Goal: Task Accomplishment & Management: Use online tool/utility

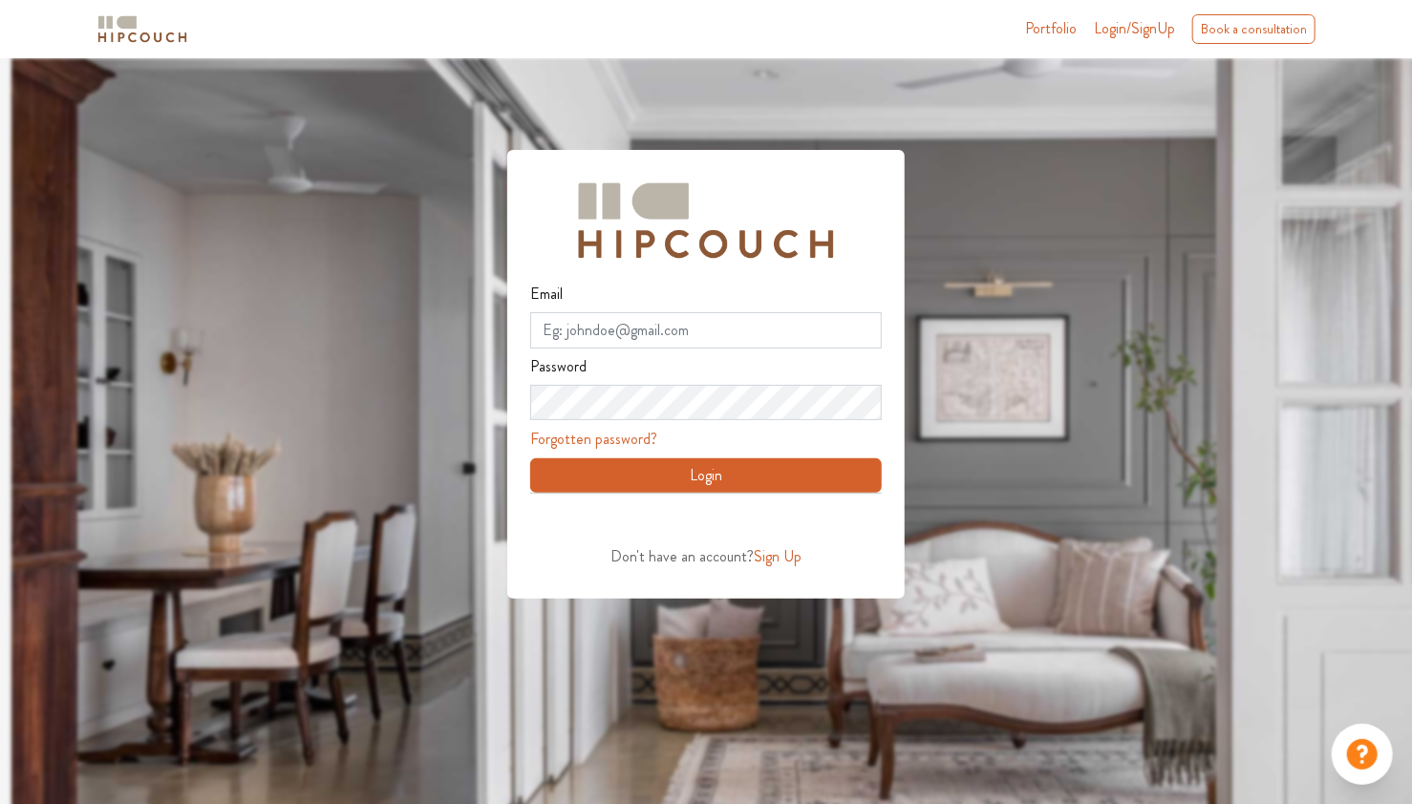
click at [725, 472] on button "Login" at bounding box center [706, 476] width 352 height 34
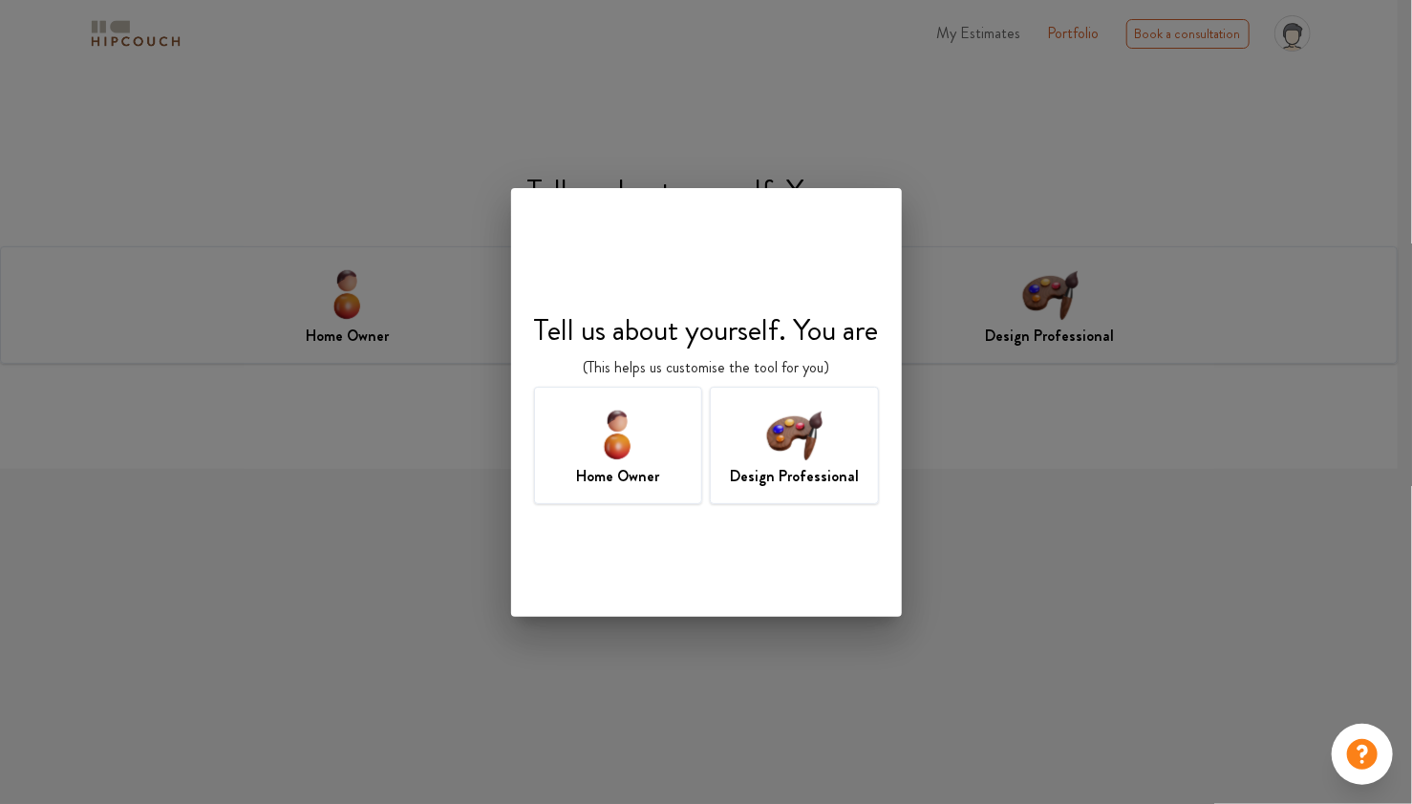
click at [799, 422] on img at bounding box center [794, 434] width 62 height 62
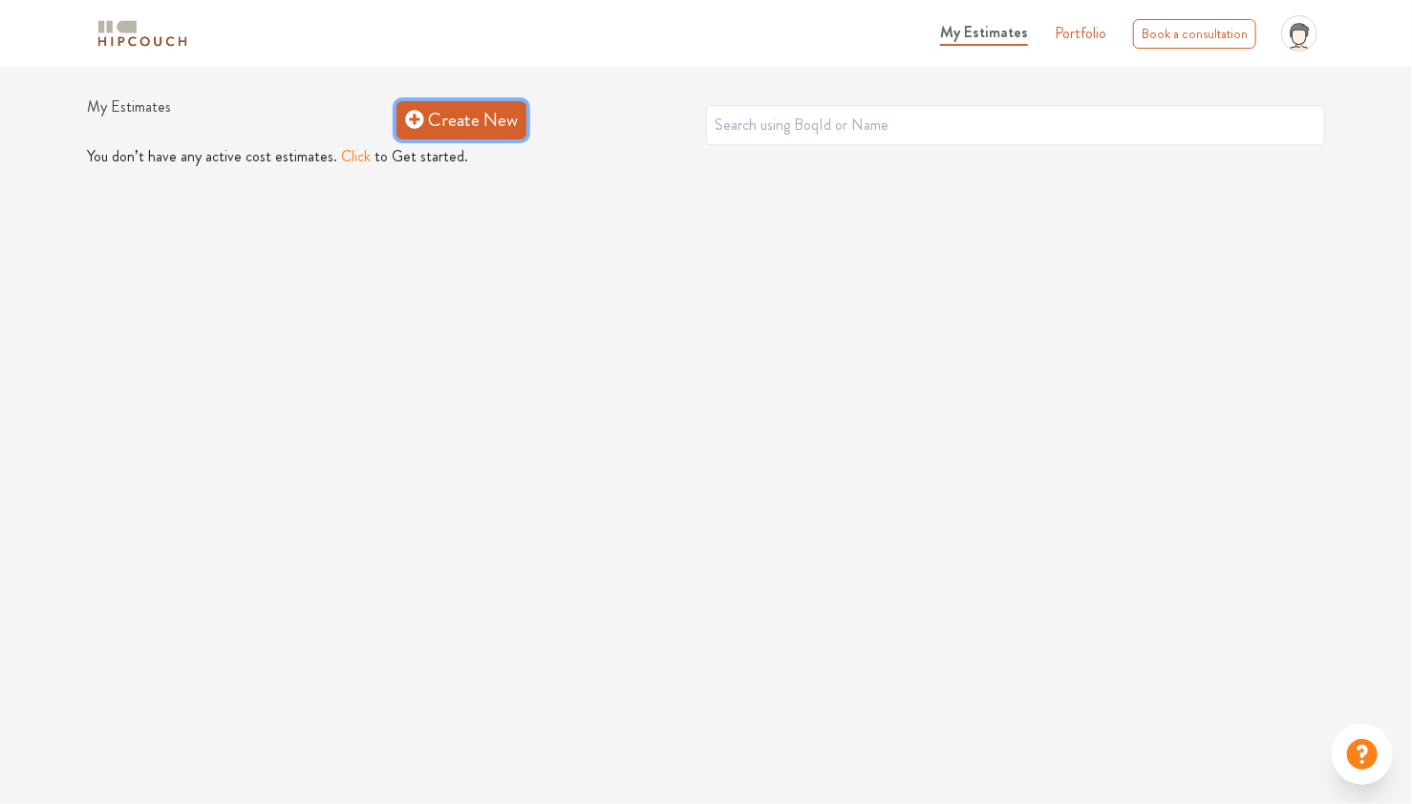
click at [472, 123] on link "Create New" at bounding box center [461, 120] width 130 height 38
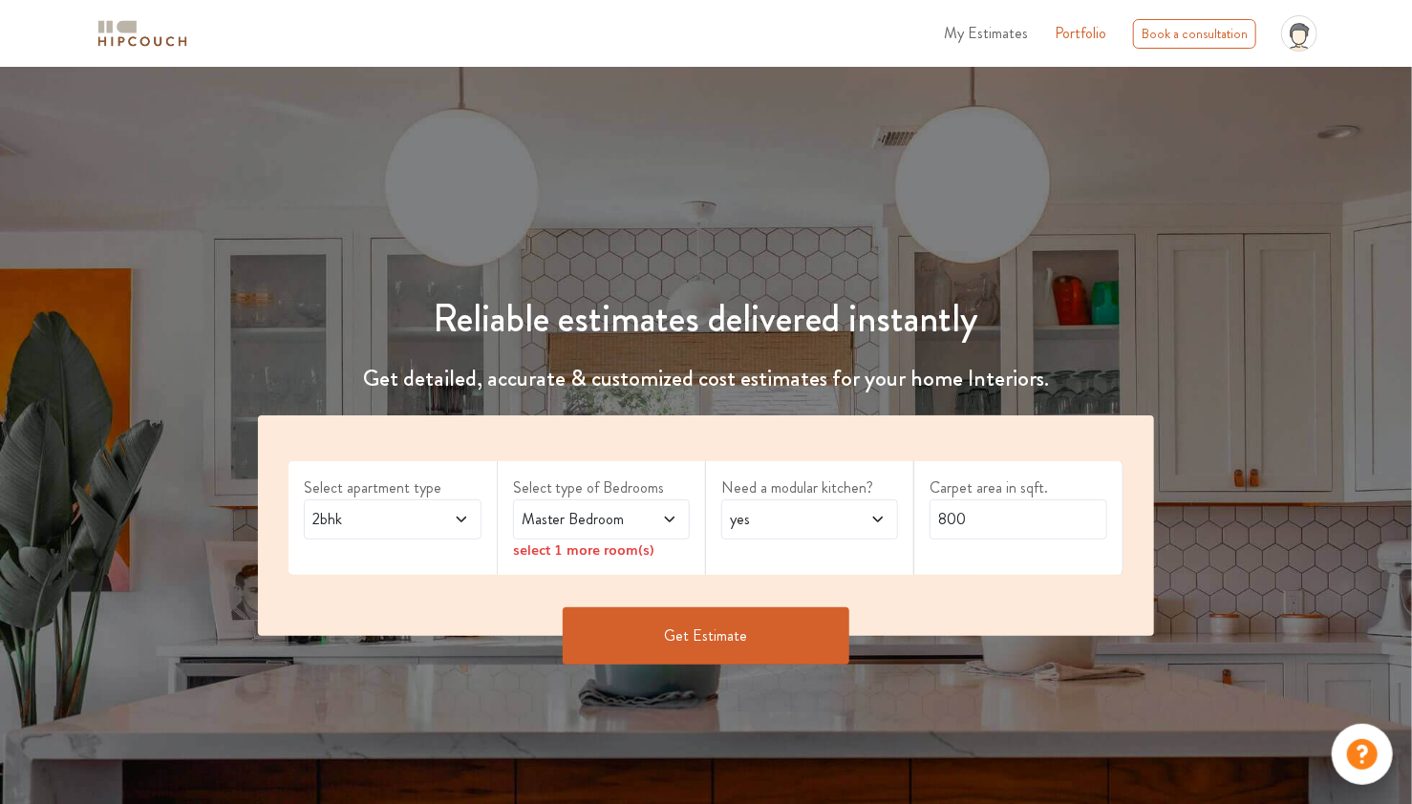
click at [459, 521] on icon at bounding box center [461, 519] width 15 height 15
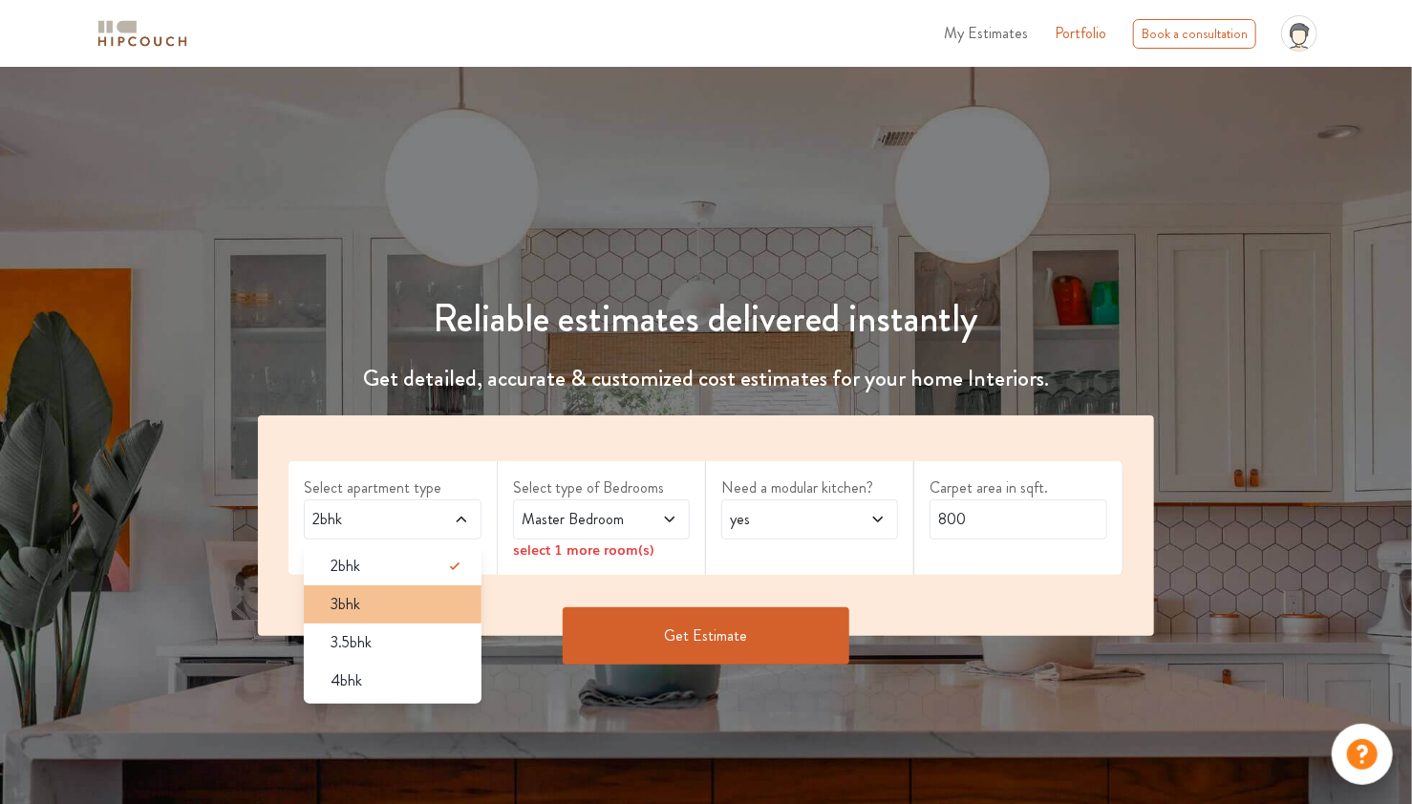
click at [367, 606] on div "3bhk" at bounding box center [397, 604] width 165 height 23
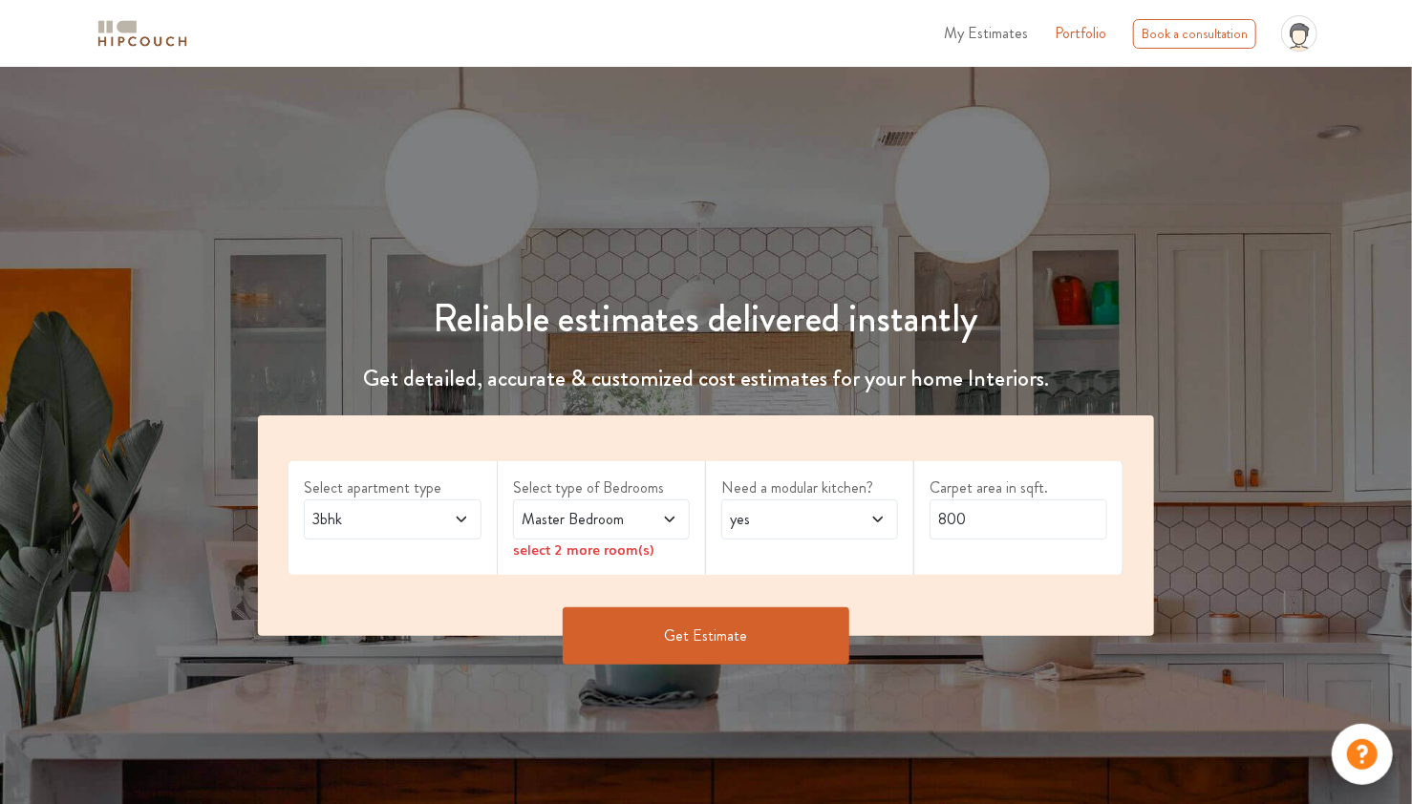
click at [580, 518] on span "Master Bedroom" at bounding box center [578, 519] width 120 height 23
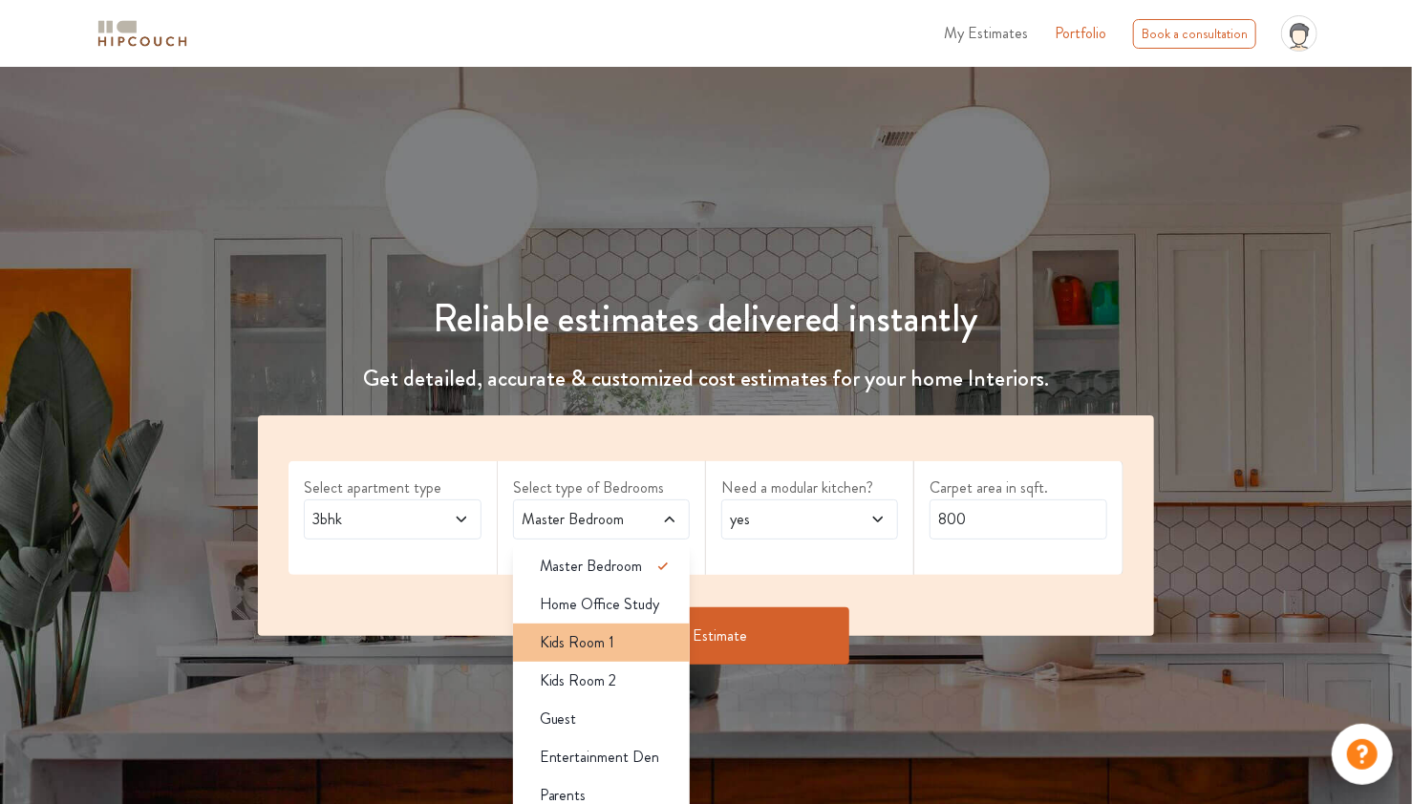
click at [620, 639] on div "Kids Room 1" at bounding box center [607, 643] width 165 height 23
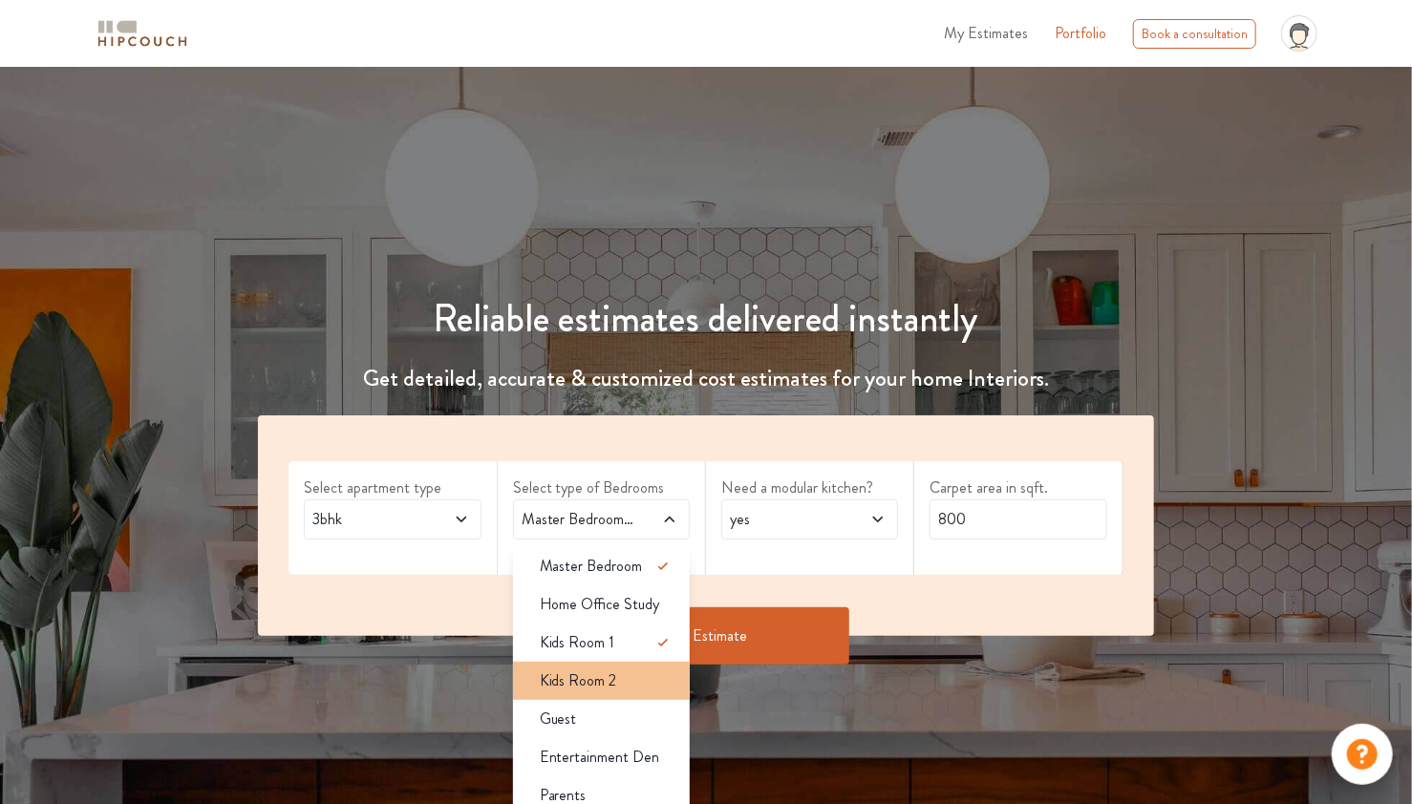
click at [634, 677] on div "Kids Room 2" at bounding box center [607, 681] width 165 height 23
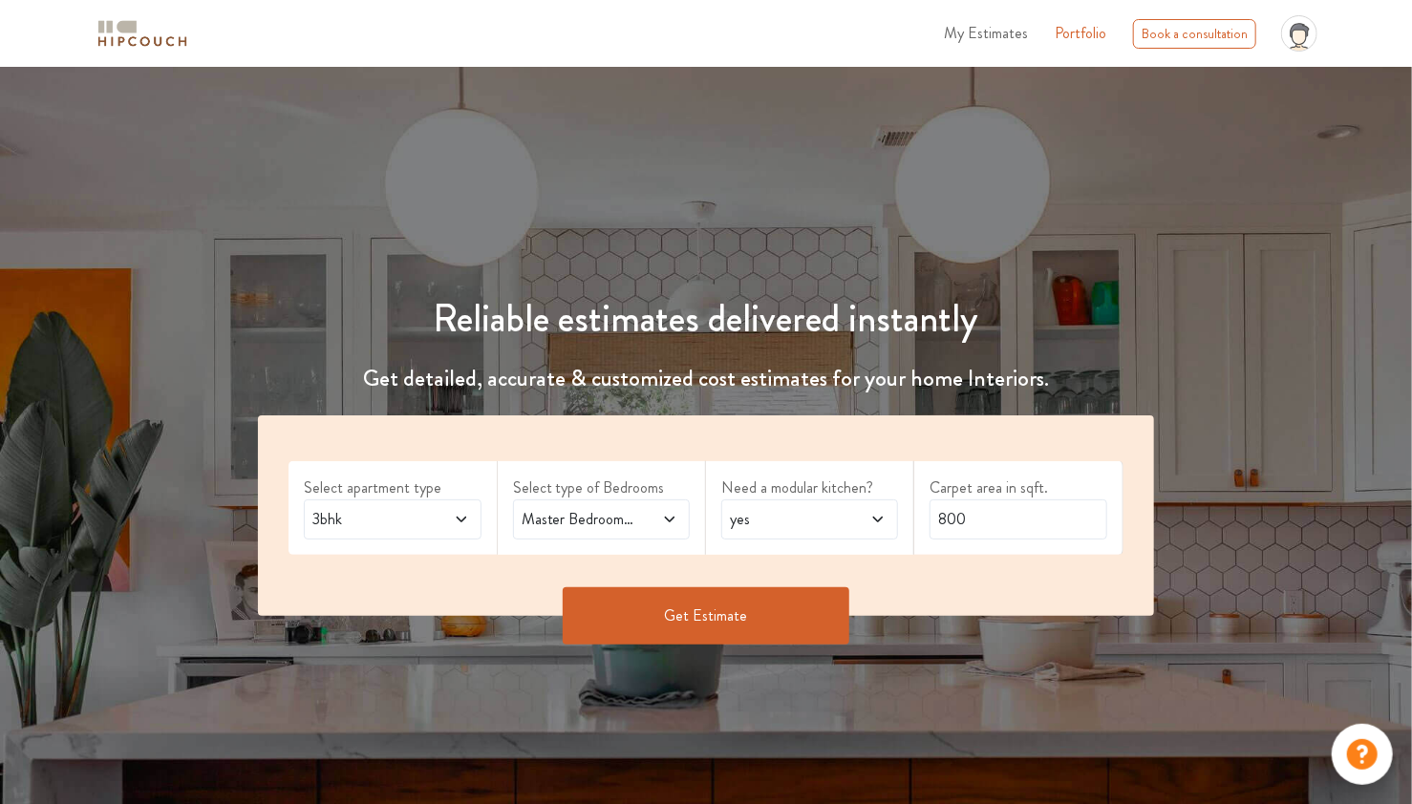
click at [775, 527] on span "yes" at bounding box center [786, 519] width 120 height 23
click at [676, 621] on button "Get Estimate" at bounding box center [706, 616] width 287 height 57
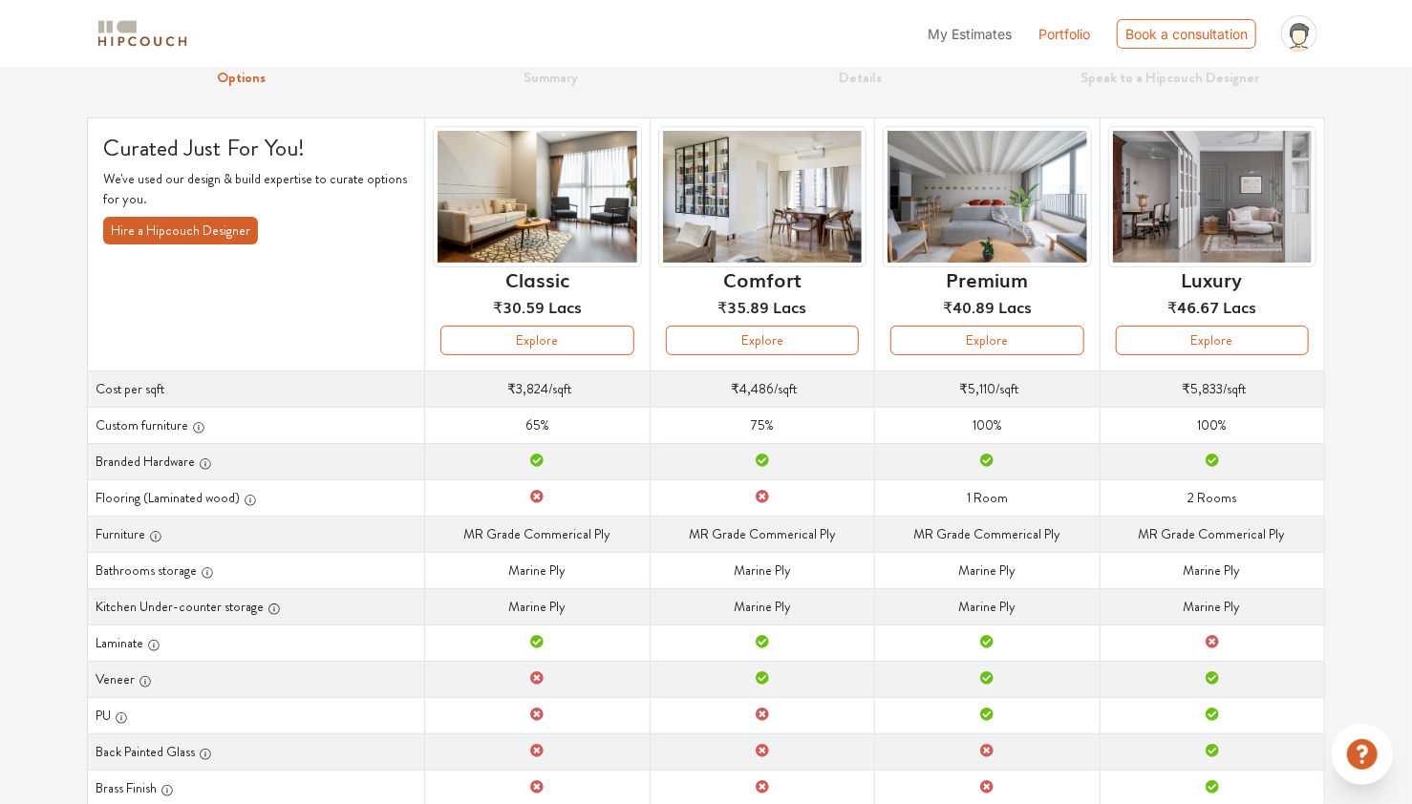
scroll to position [79, 0]
click at [560, 347] on button "Explore" at bounding box center [536, 342] width 193 height 30
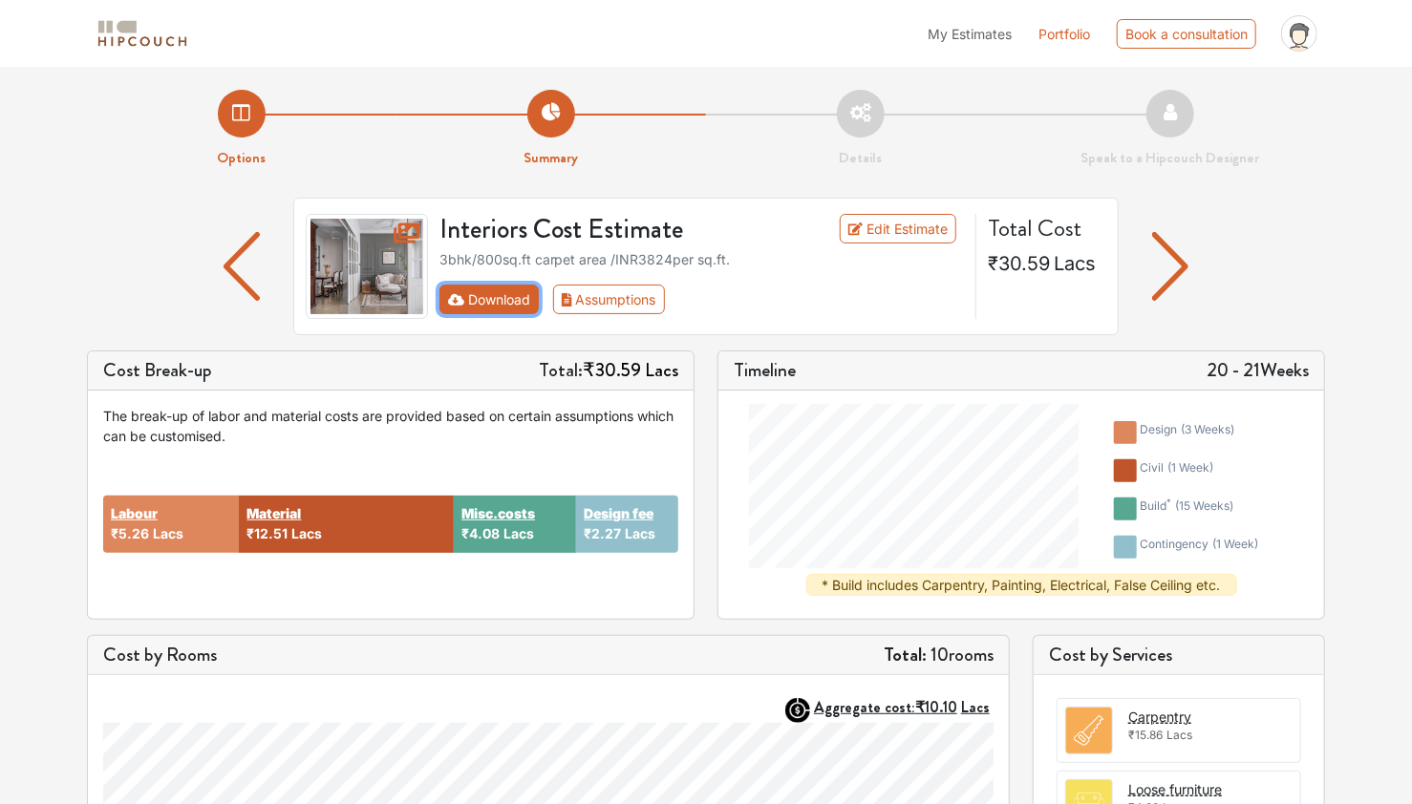
click at [495, 307] on button "Download" at bounding box center [489, 300] width 100 height 30
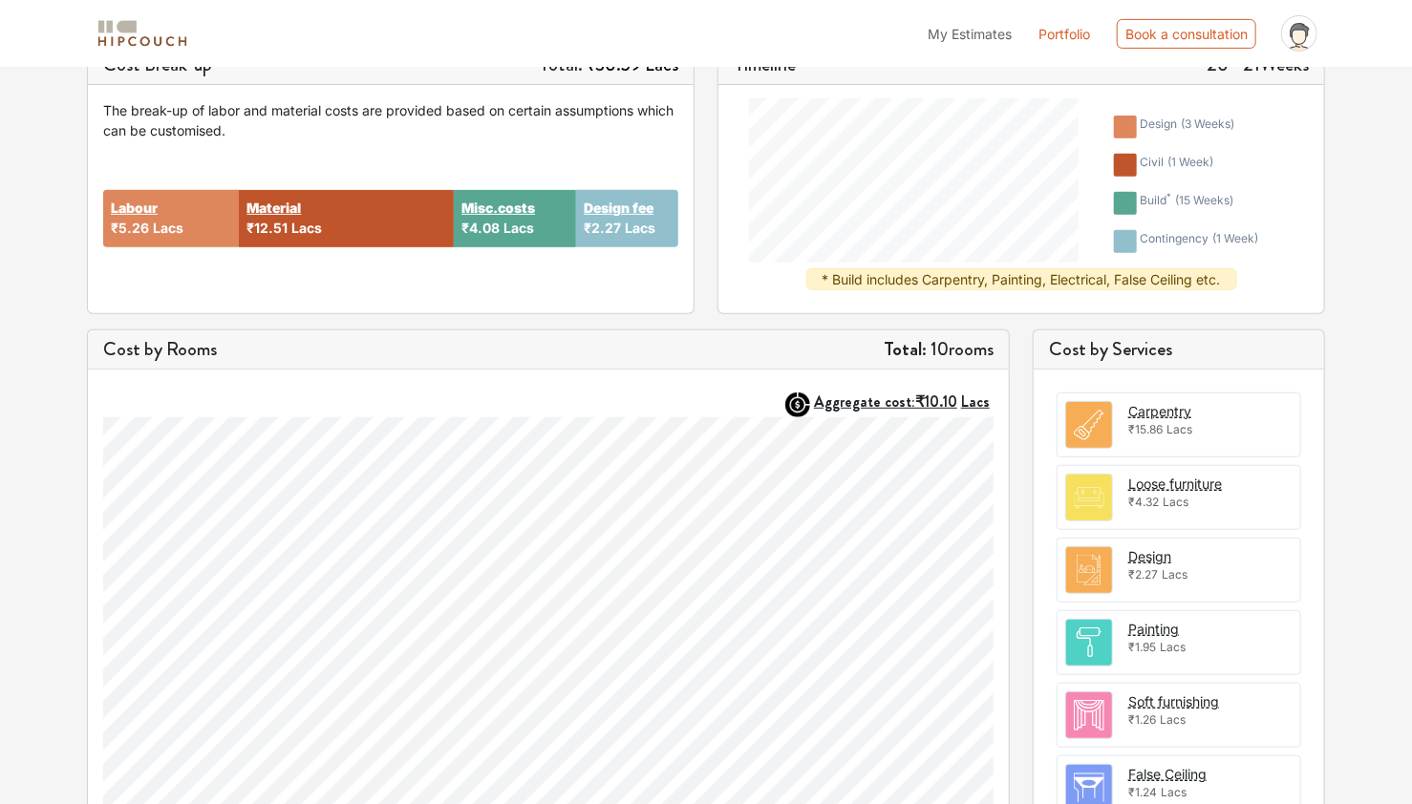
scroll to position [344, 0]
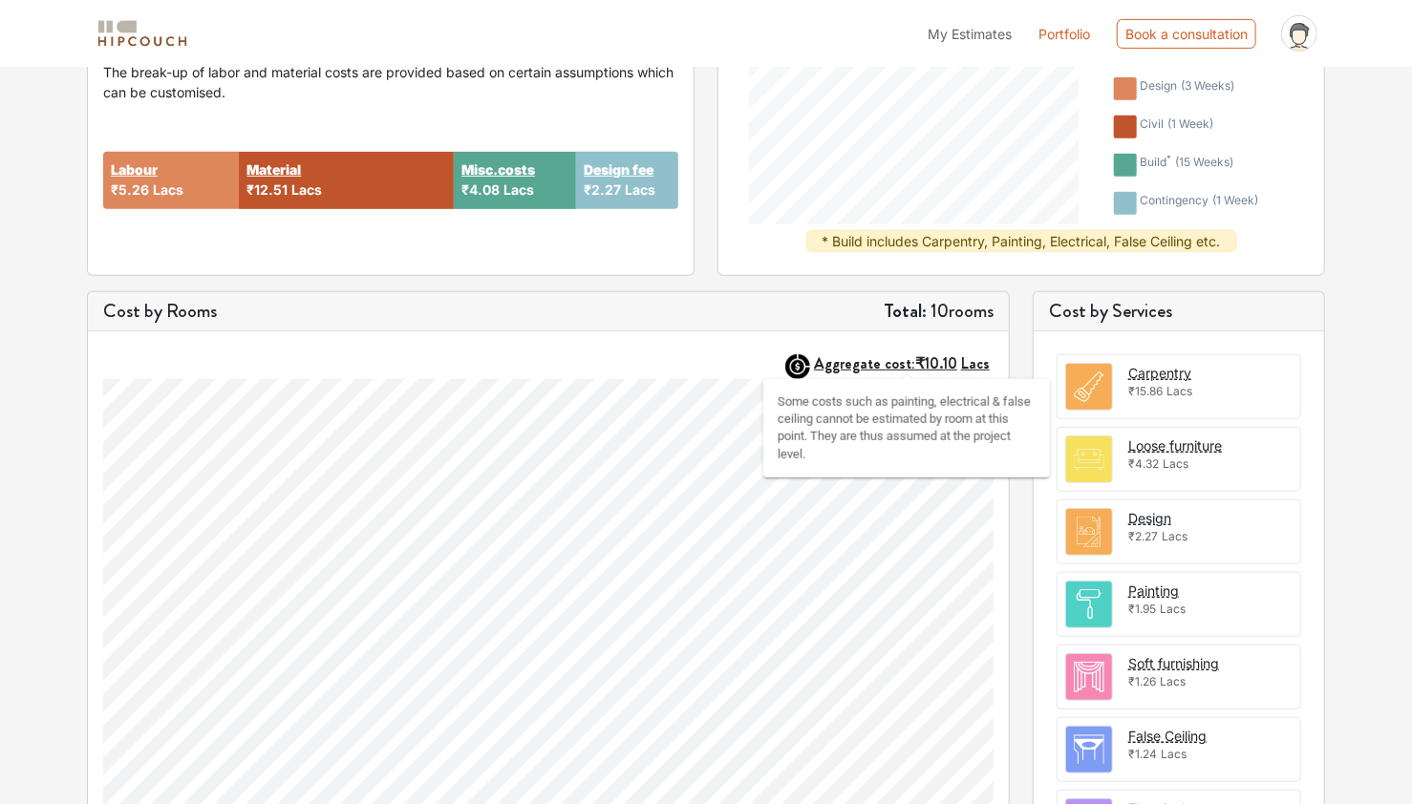
click at [868, 362] on strong "Aggregate cost: ₹10.10 Lacs" at bounding box center [902, 364] width 176 height 22
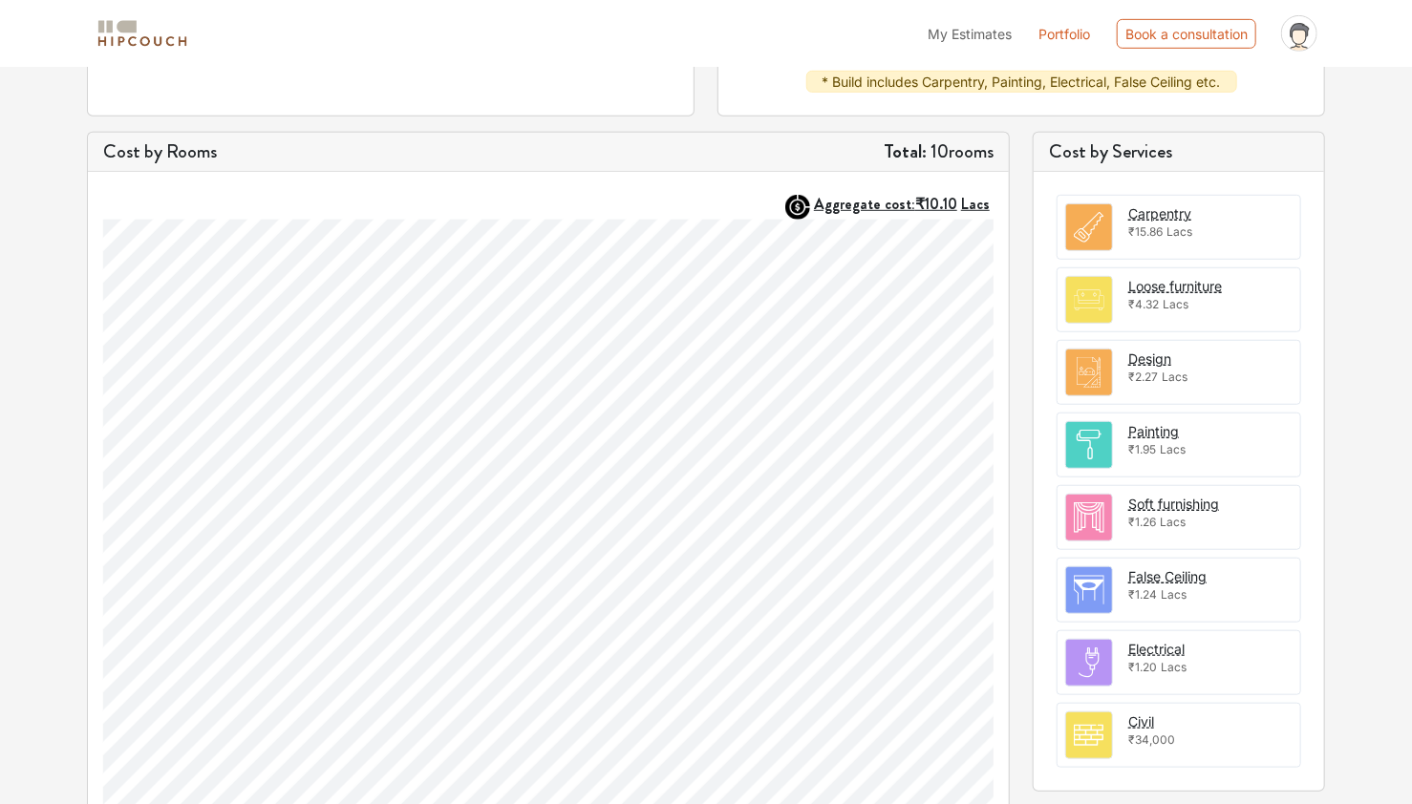
scroll to position [459, 0]
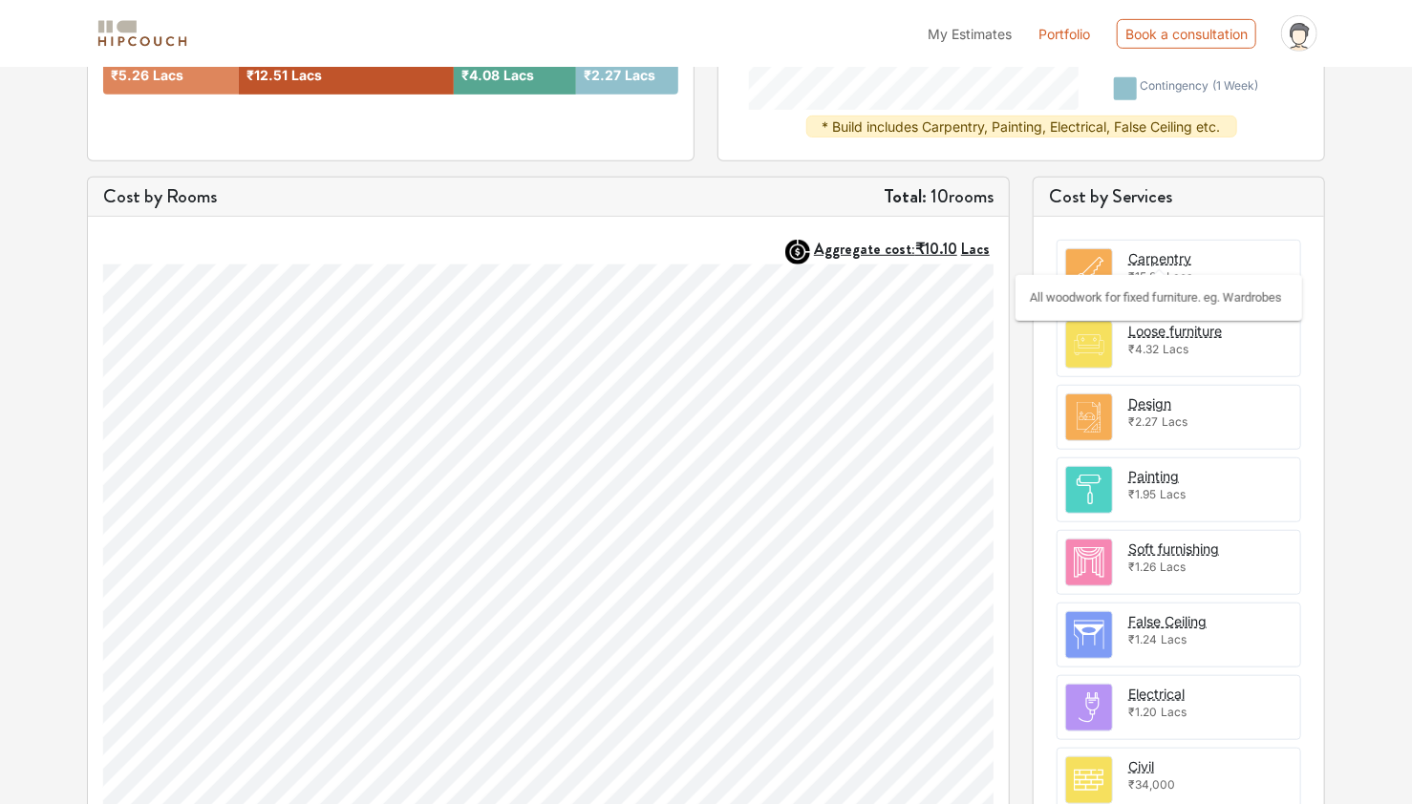
click at [1147, 259] on div "Carpentry" at bounding box center [1159, 258] width 63 height 20
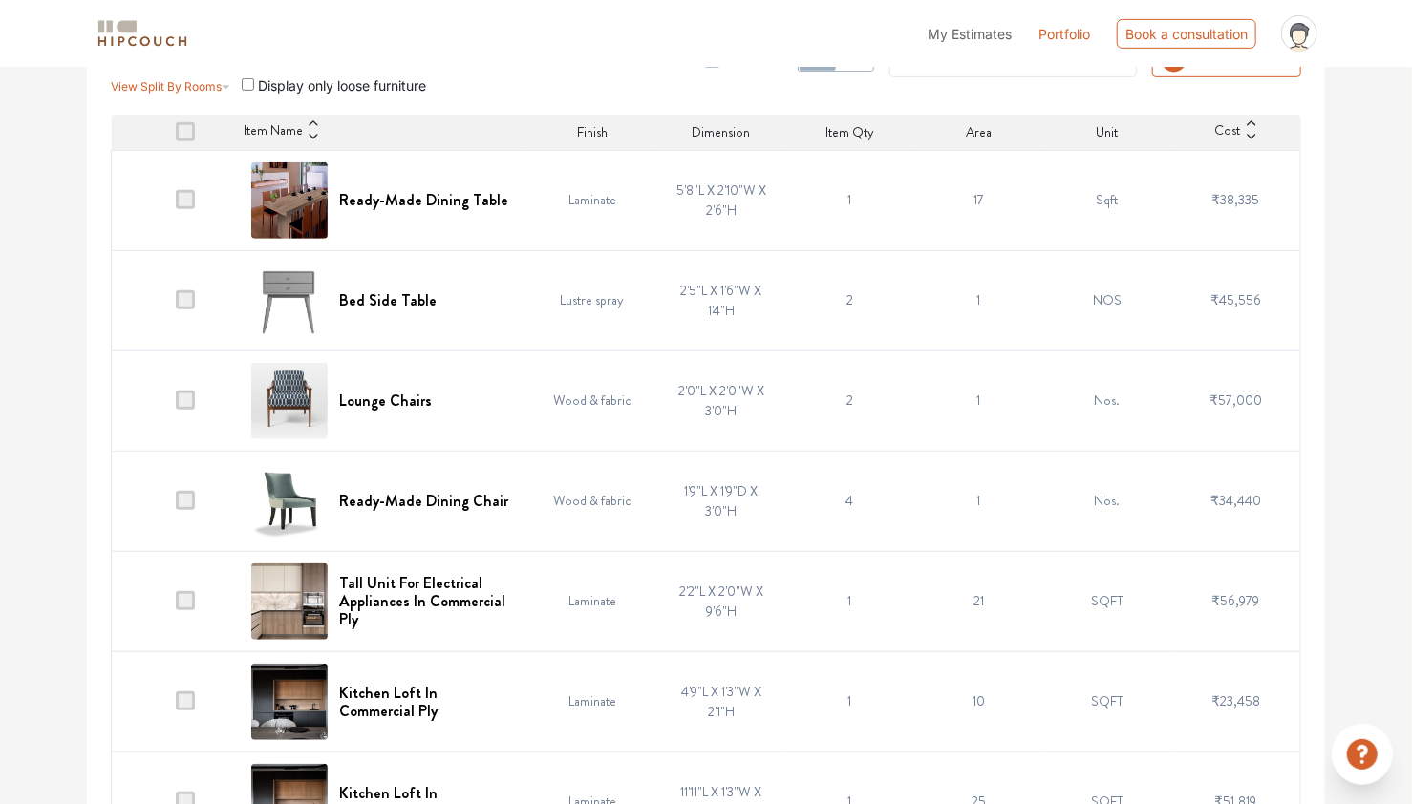
click at [186, 199] on span at bounding box center [185, 199] width 19 height 19
click at [176, 204] on input "checkbox" at bounding box center [176, 204] width 0 height 0
click at [182, 302] on span at bounding box center [185, 299] width 19 height 19
click at [176, 305] on input "checkbox" at bounding box center [176, 305] width 0 height 0
click at [183, 403] on span at bounding box center [185, 400] width 19 height 19
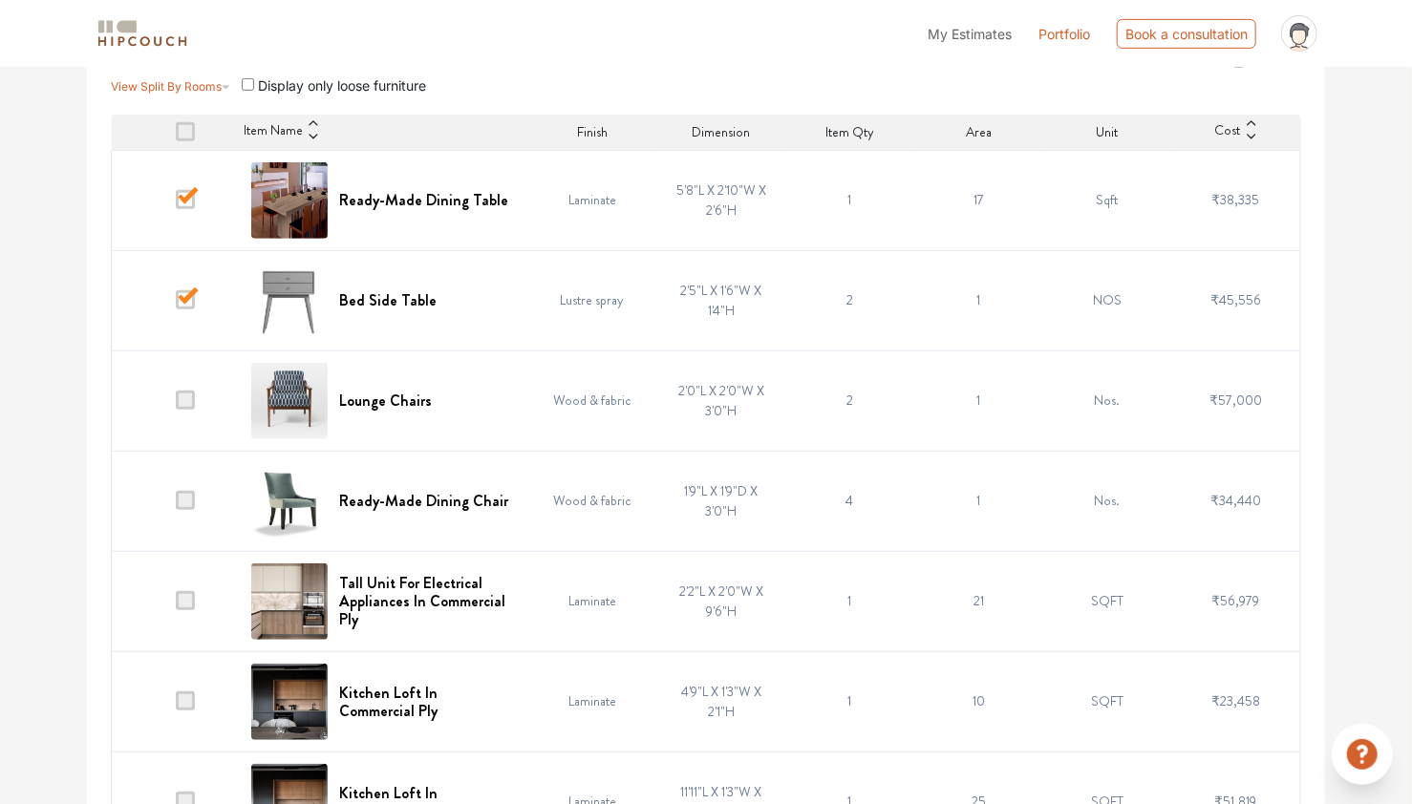
click at [176, 405] on input "checkbox" at bounding box center [176, 405] width 0 height 0
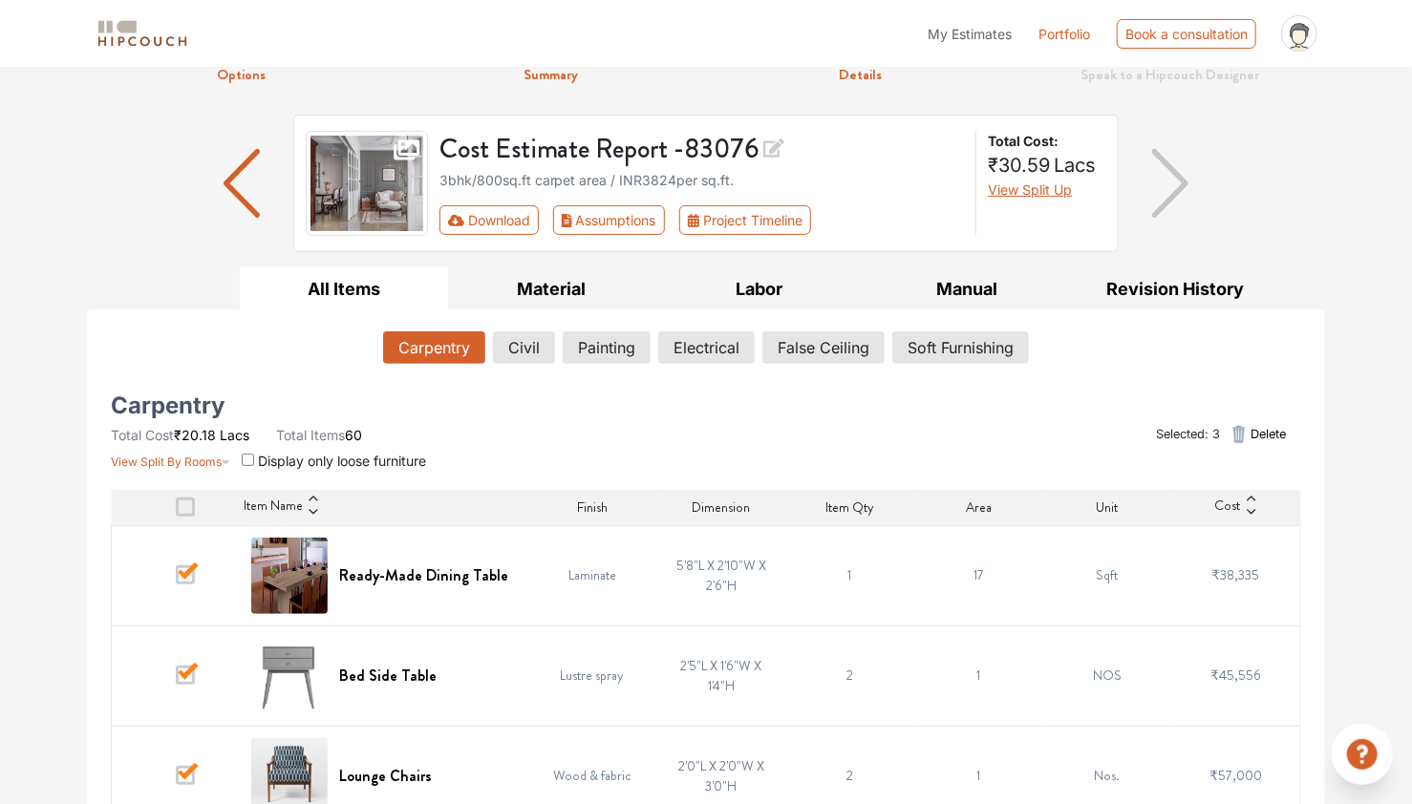
scroll to position [0, 0]
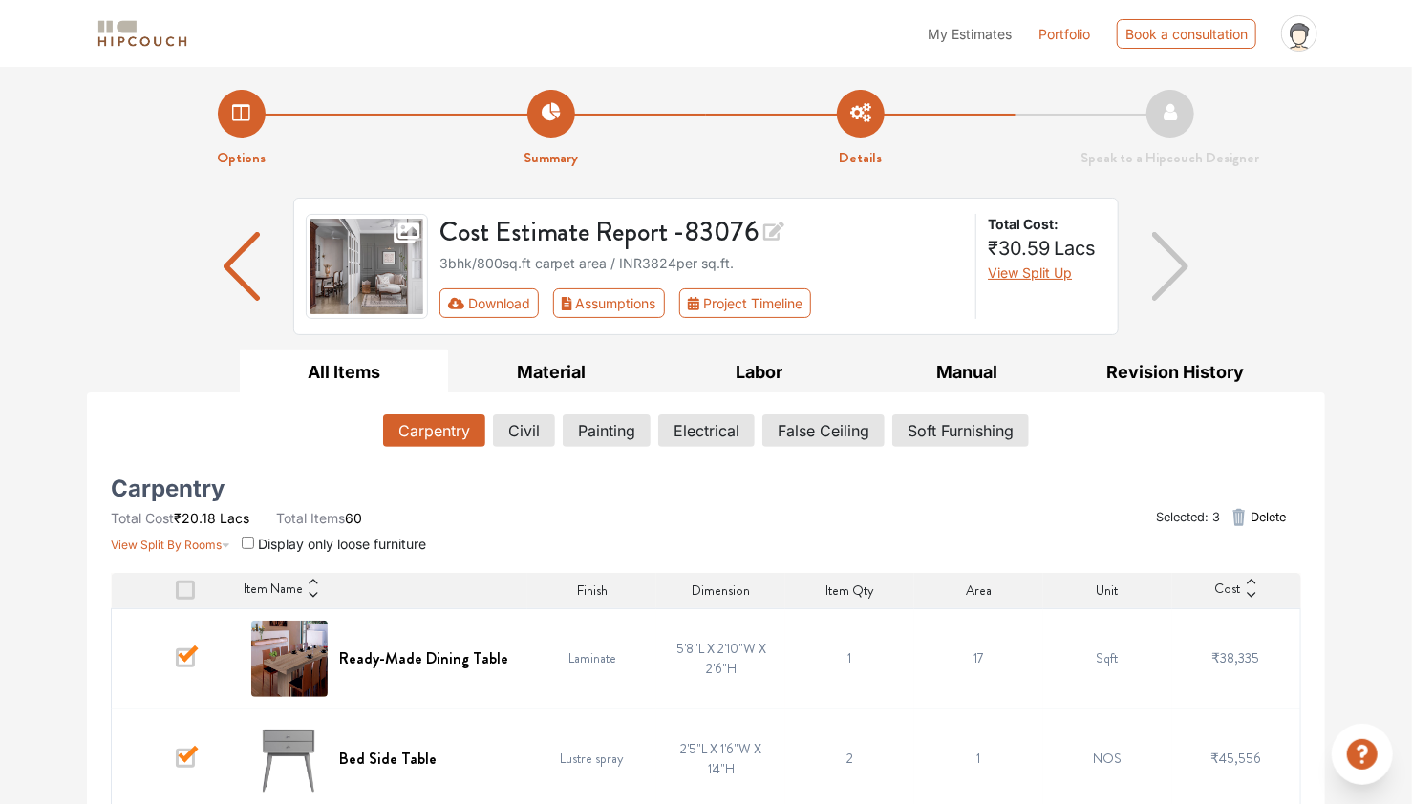
click at [1062, 33] on link "Portfolio" at bounding box center [1065, 34] width 52 height 20
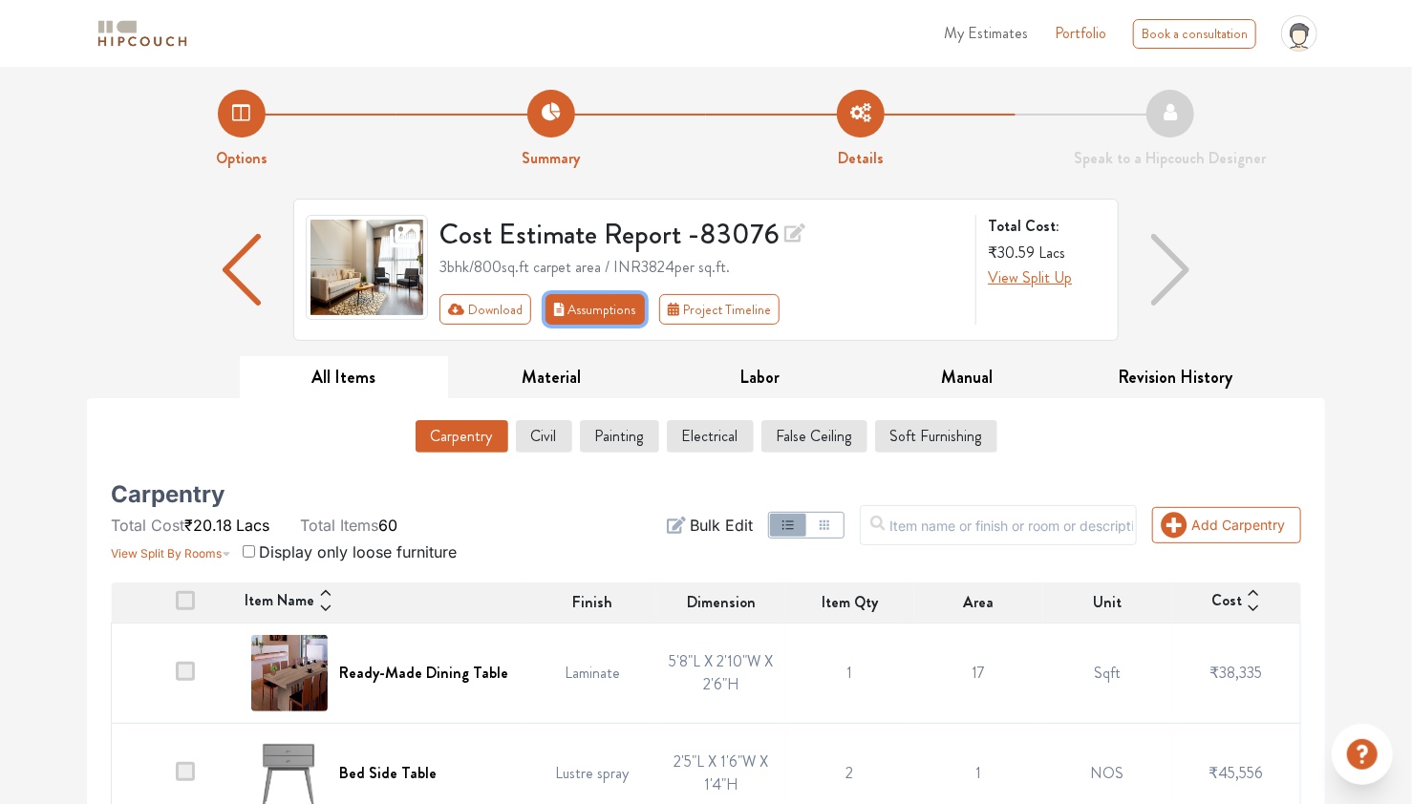
click at [593, 316] on button "Assumptions" at bounding box center [595, 309] width 99 height 31
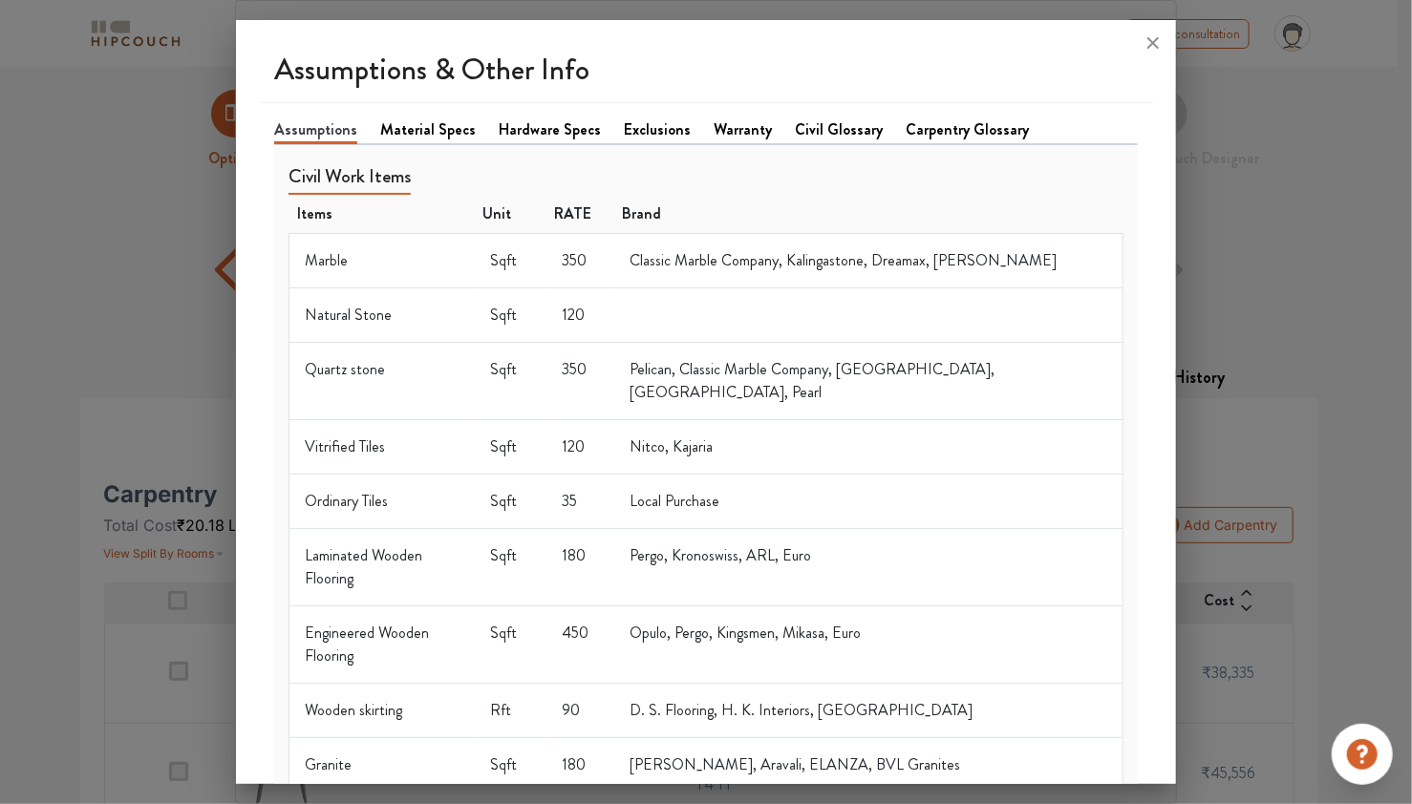
click at [439, 139] on link "Material Specs" at bounding box center [428, 129] width 96 height 23
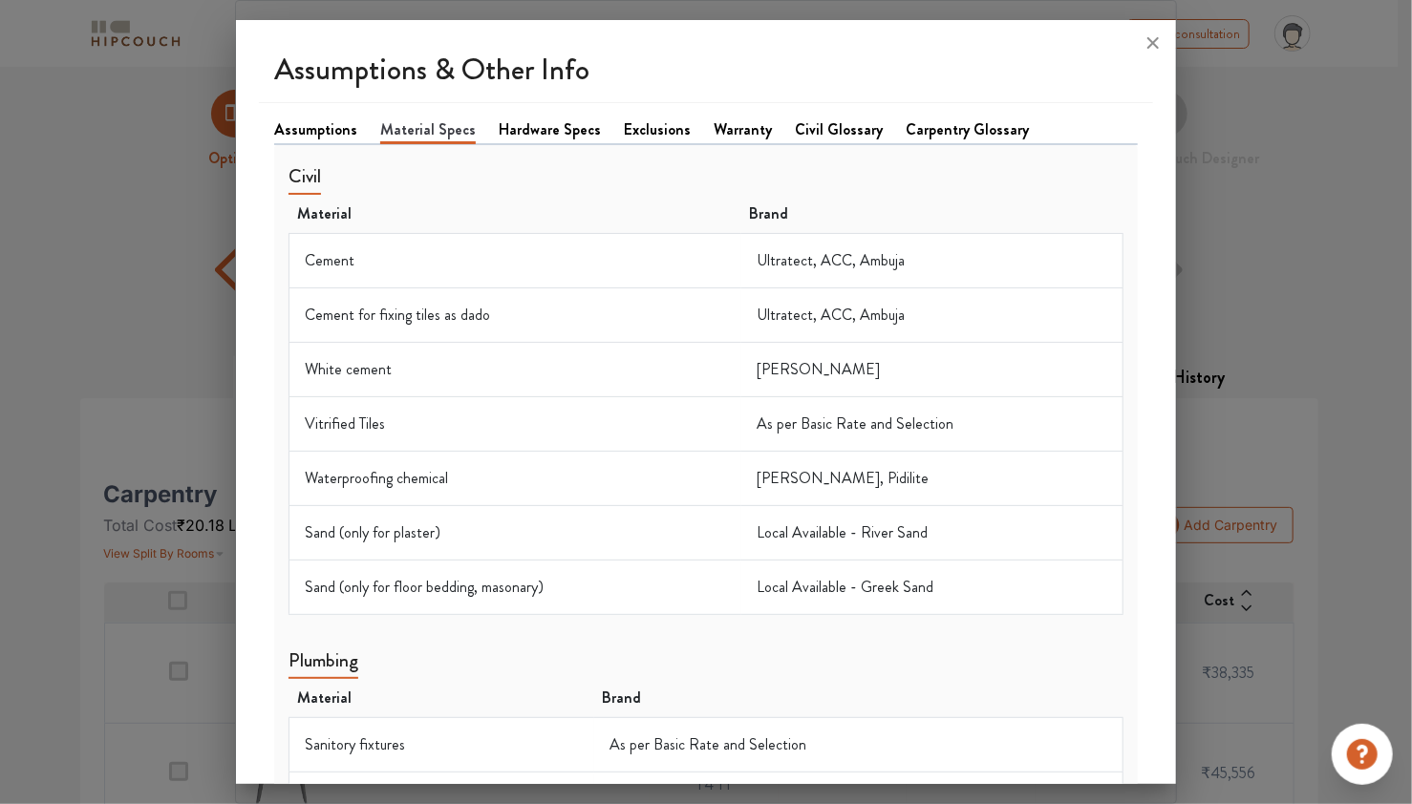
click at [519, 135] on link "Hardware Specs" at bounding box center [550, 129] width 102 height 23
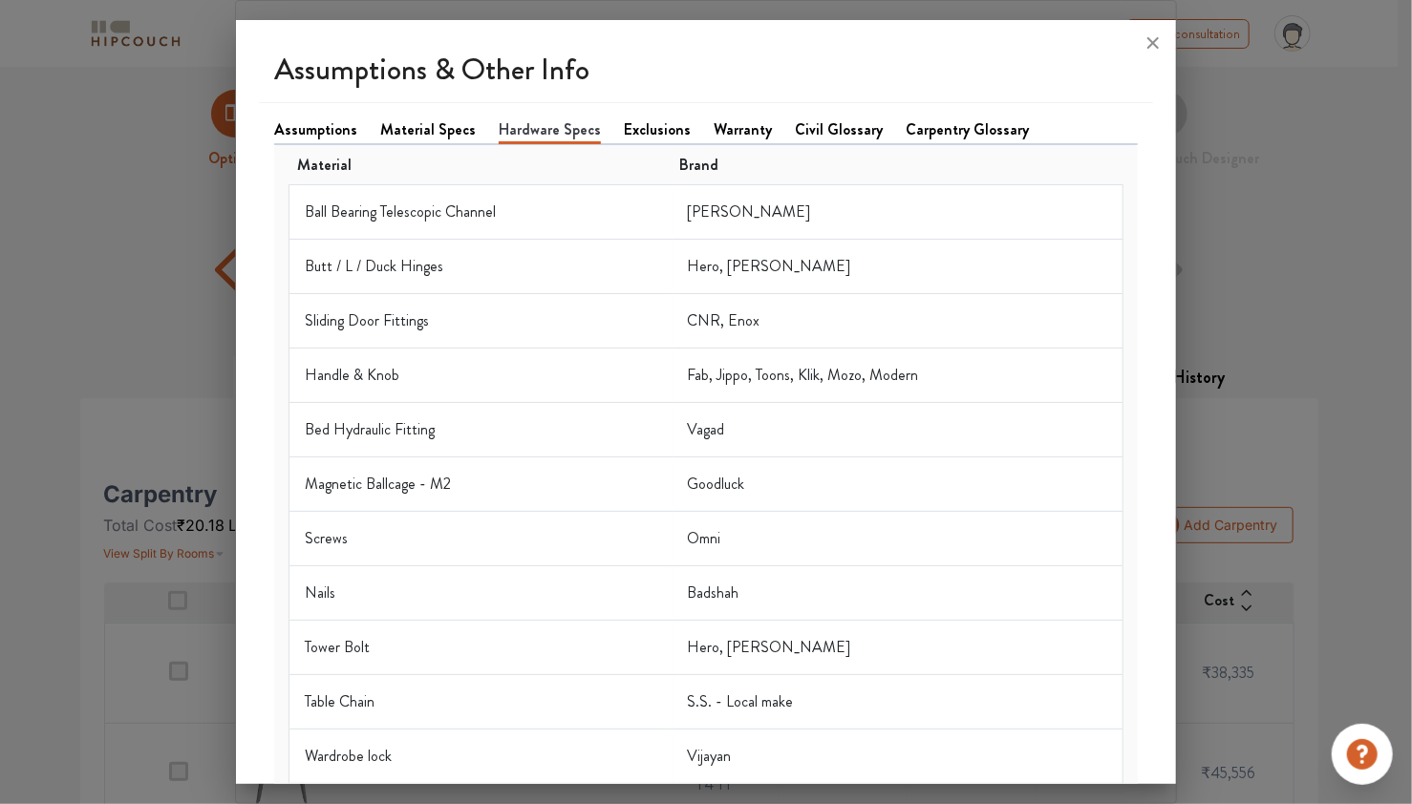
click at [633, 135] on link "Exclusions" at bounding box center [657, 129] width 67 height 23
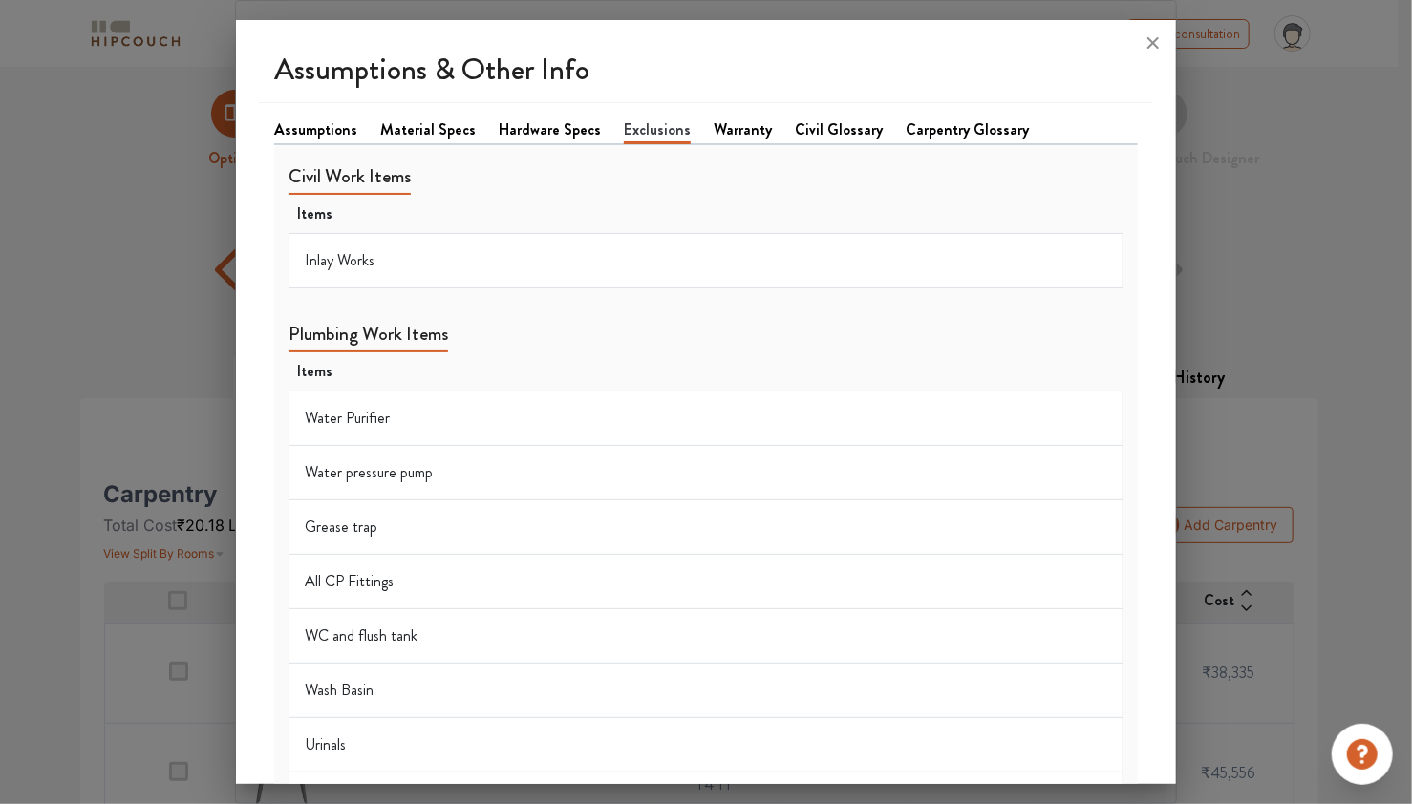
click at [714, 132] on link "Warranty" at bounding box center [743, 129] width 58 height 23
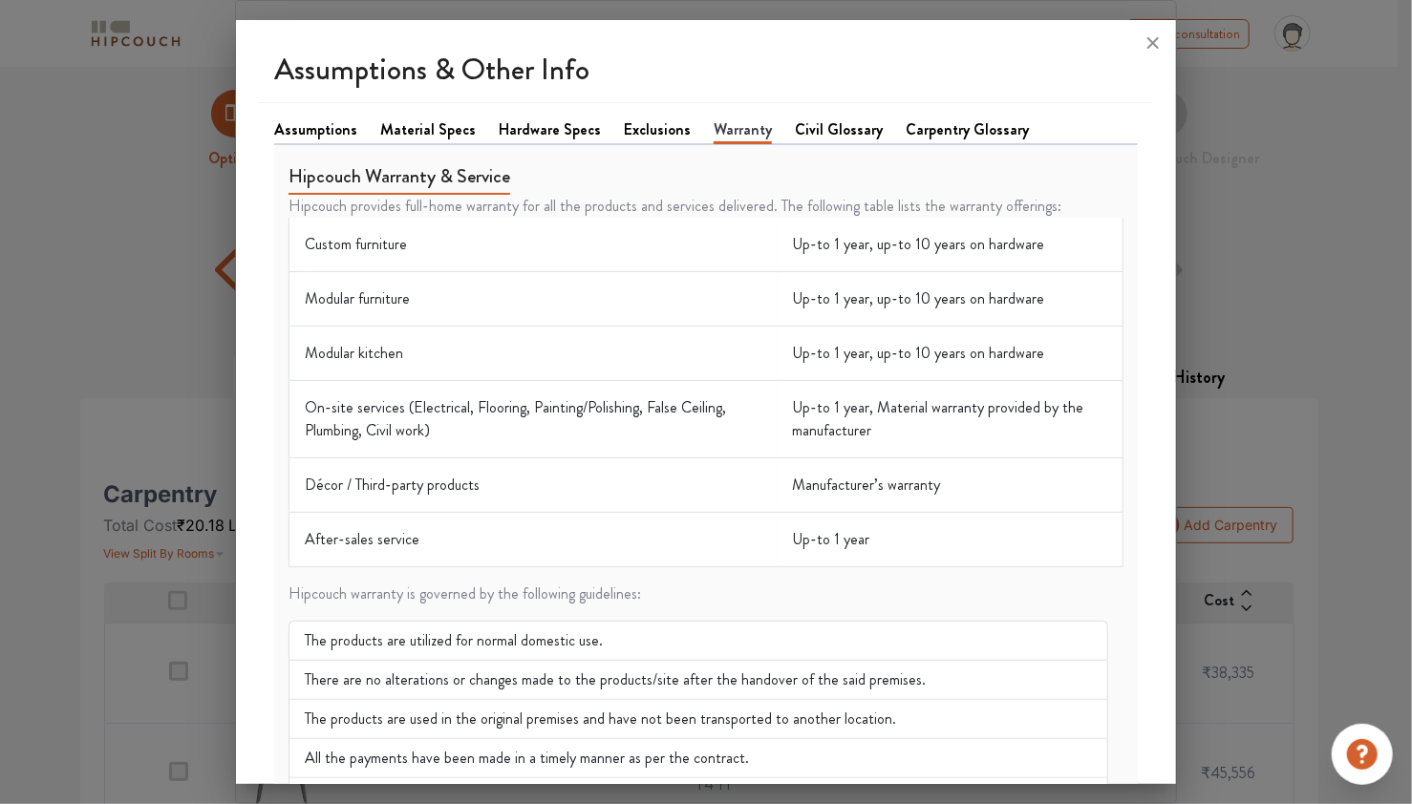
click at [829, 141] on link "Civil Glossary" at bounding box center [839, 129] width 88 height 23
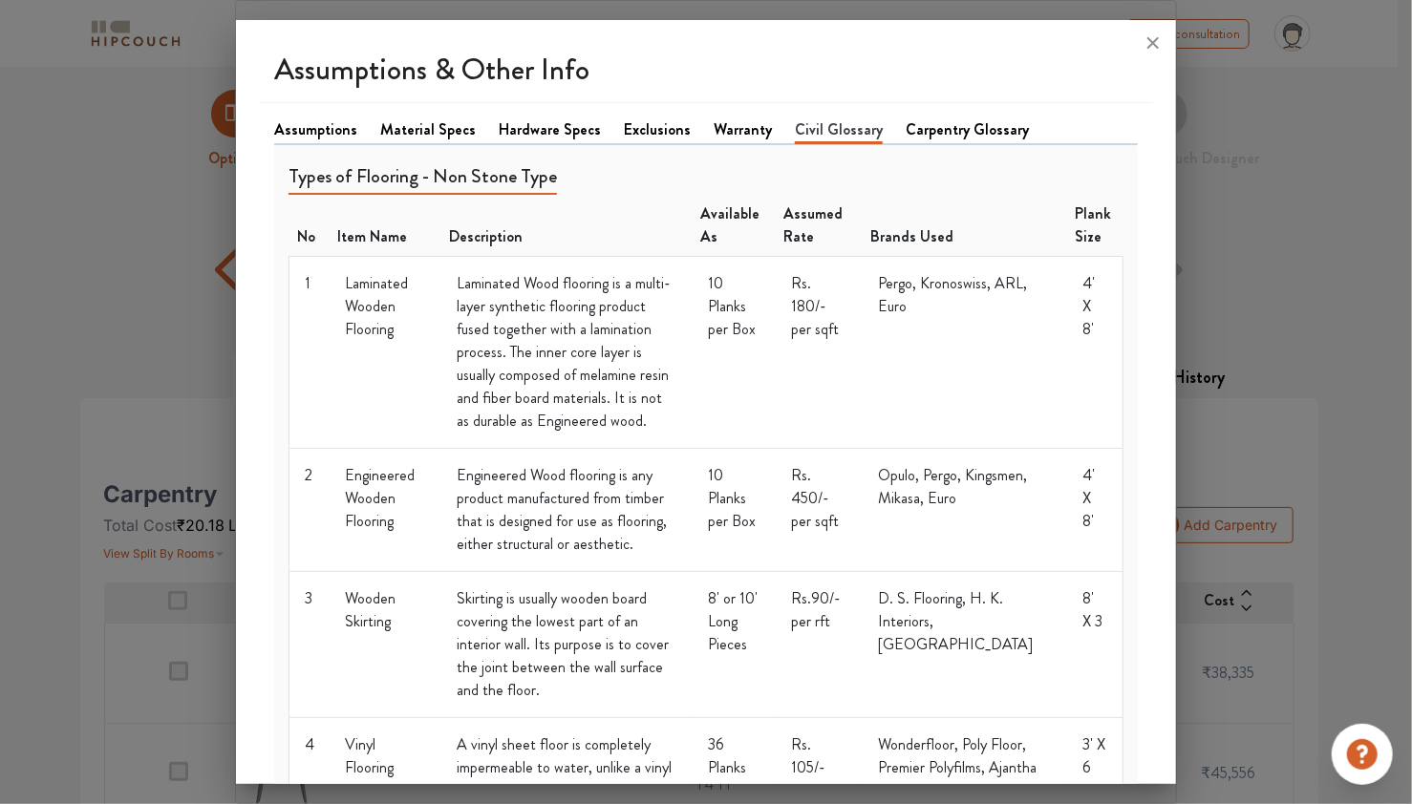
click at [906, 131] on link "Carpentry Glossary" at bounding box center [967, 129] width 123 height 23
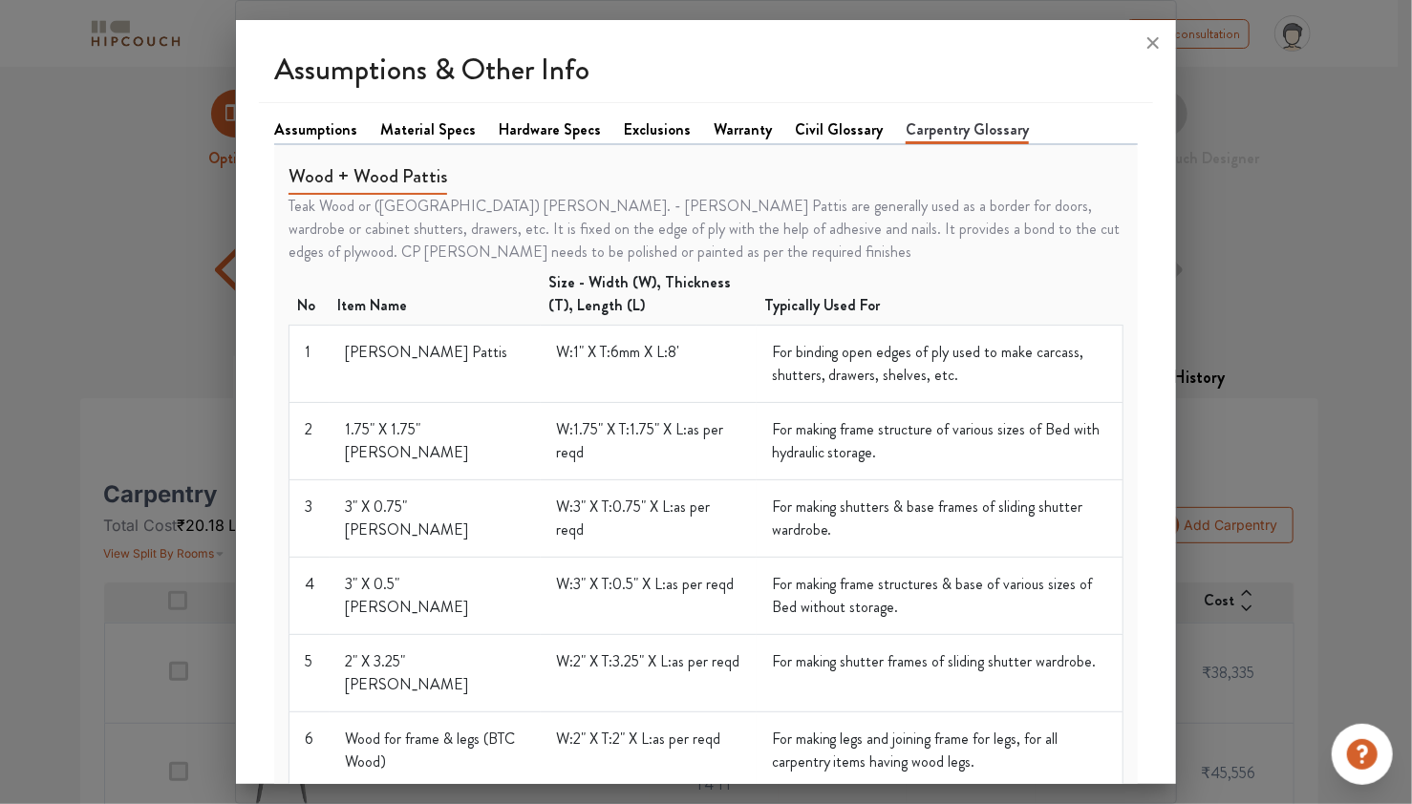
click at [328, 136] on link "Assumptions" at bounding box center [315, 129] width 83 height 23
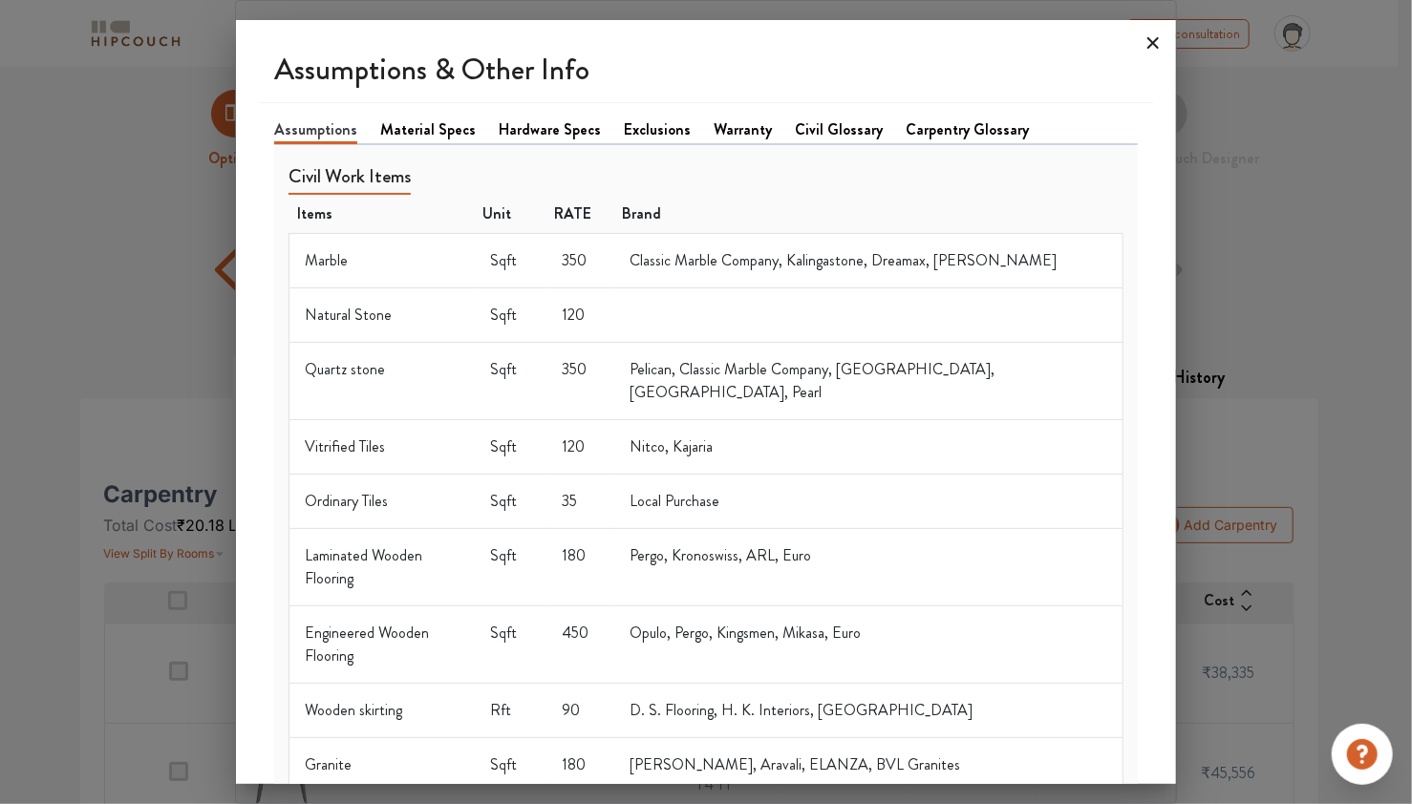
click at [1147, 47] on icon at bounding box center [1152, 42] width 11 height 11
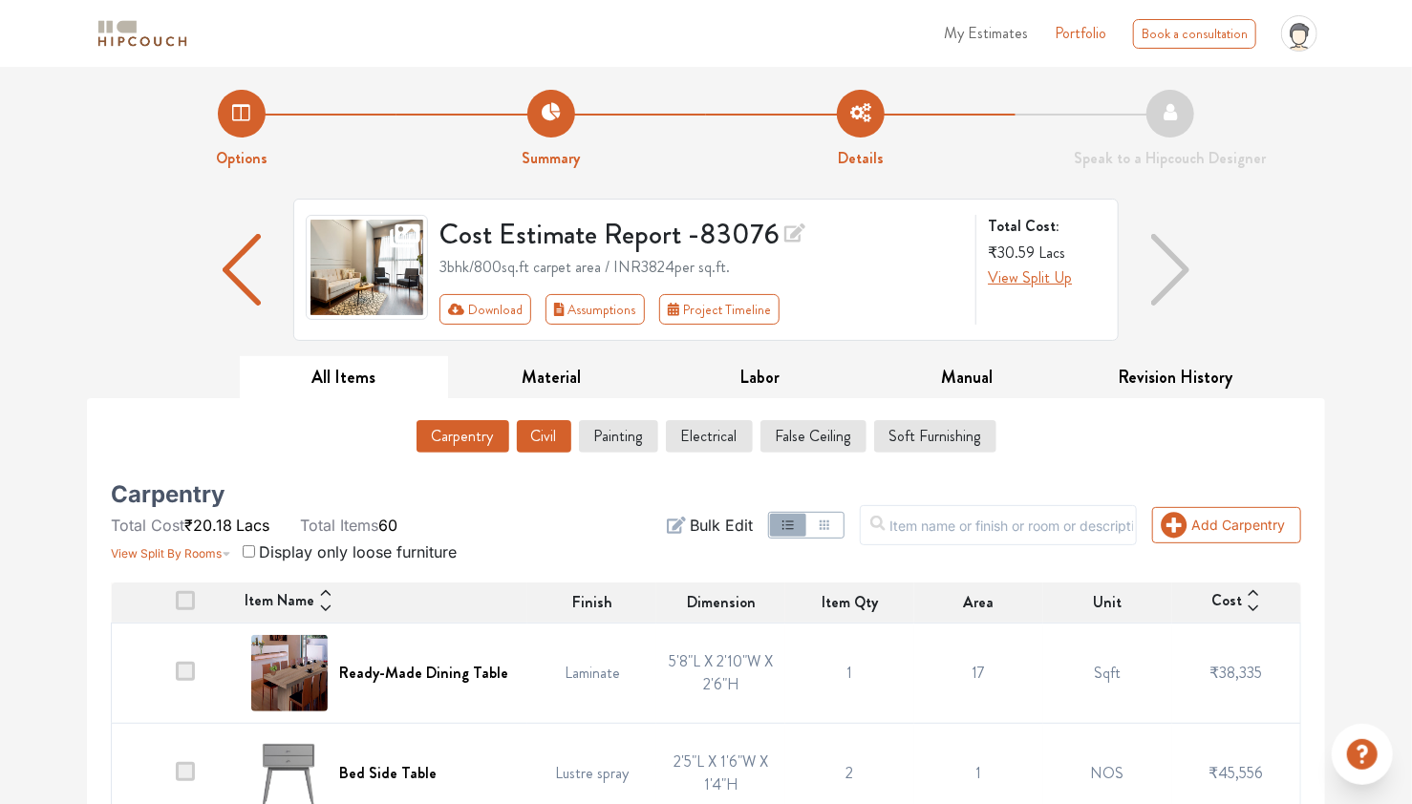
click at [556, 444] on button "Civil" at bounding box center [544, 436] width 54 height 32
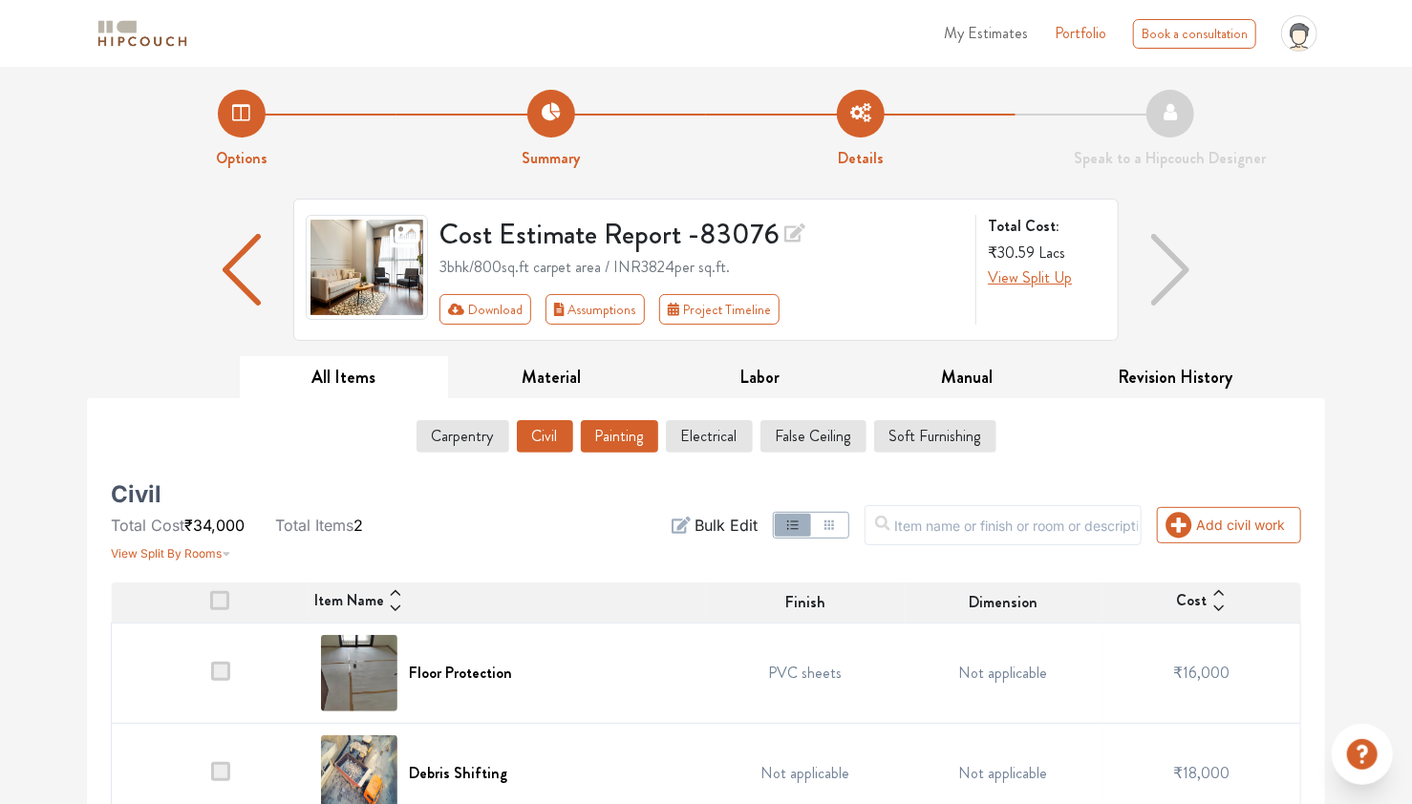
click at [621, 440] on button "Painting" at bounding box center [619, 436] width 77 height 32
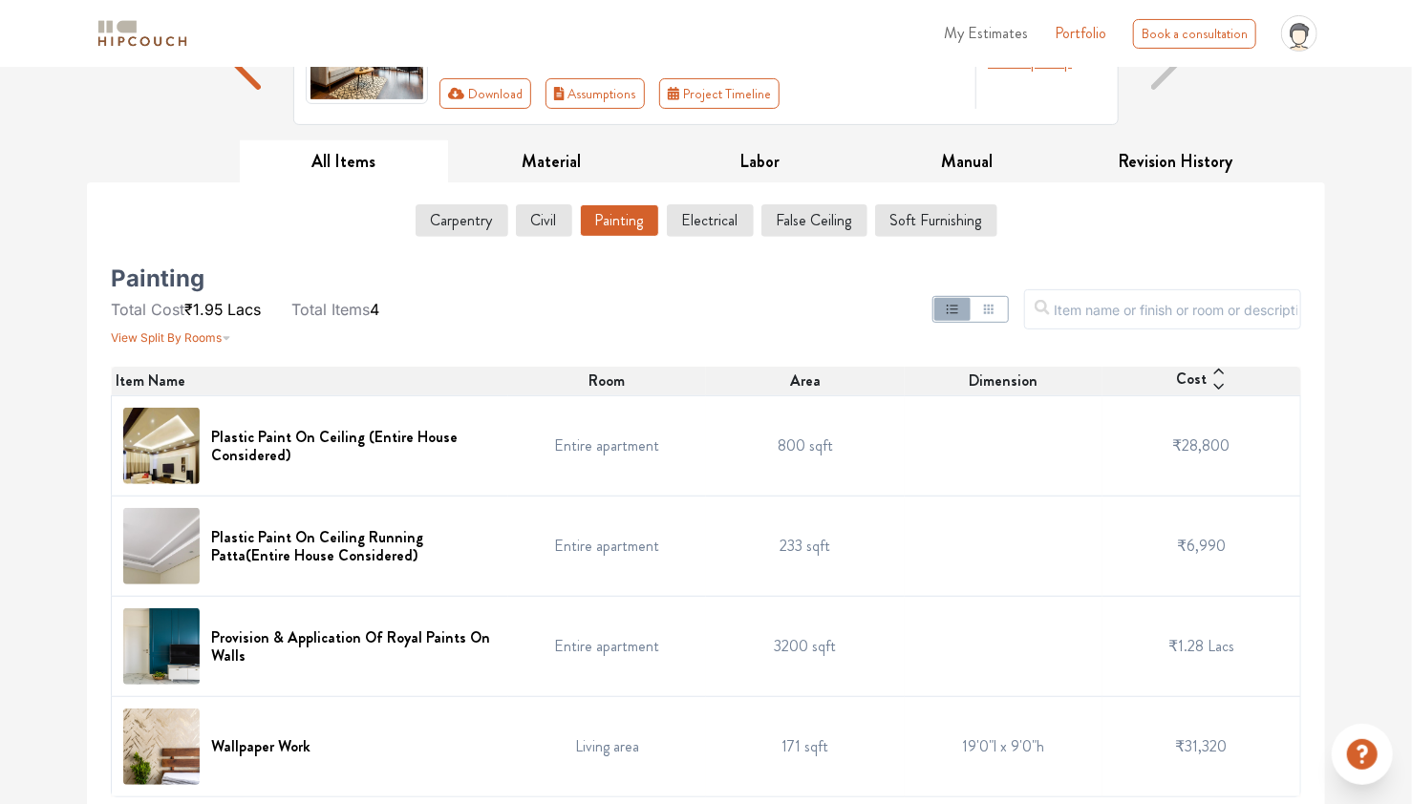
scroll to position [223, 0]
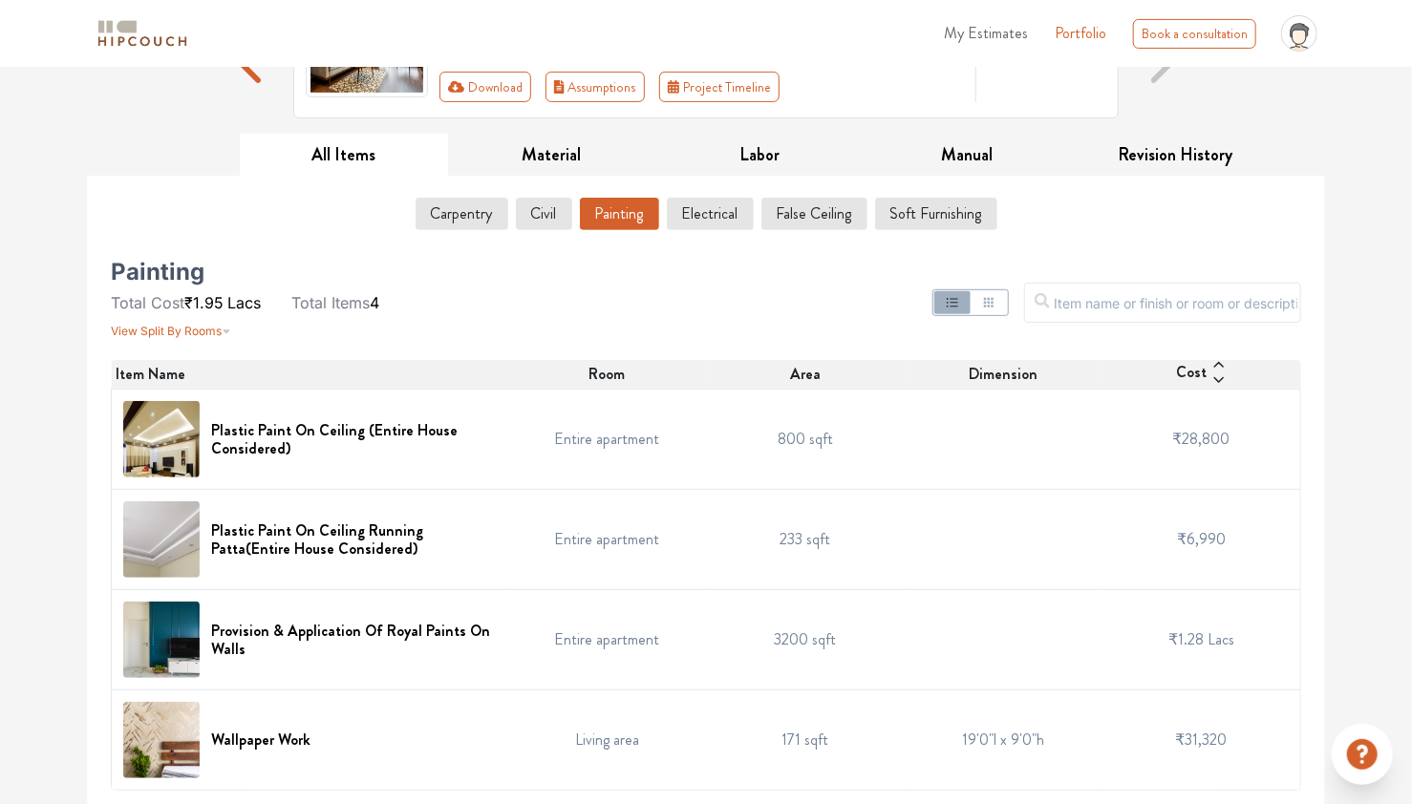
click at [796, 542] on td "233 sqft" at bounding box center [805, 539] width 199 height 100
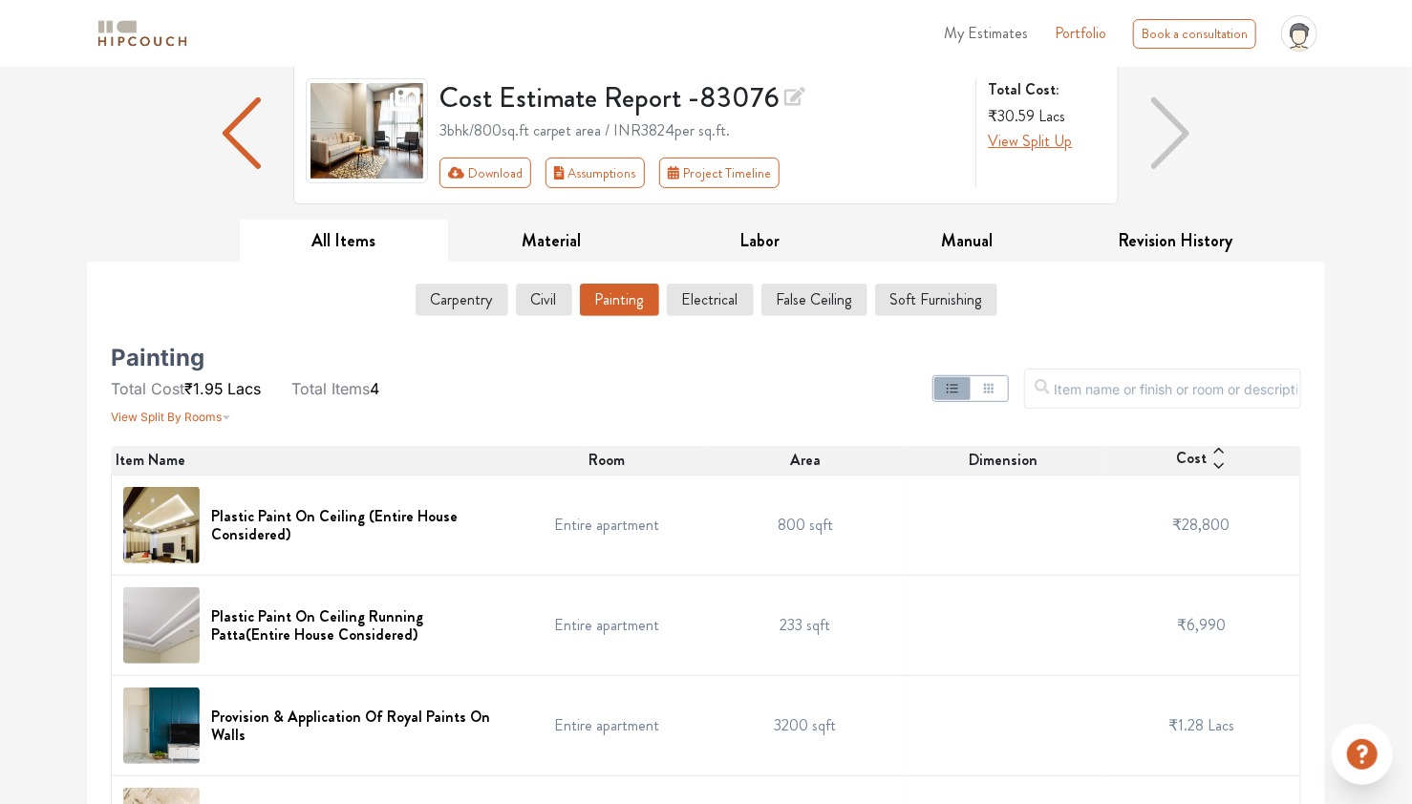
scroll to position [0, 0]
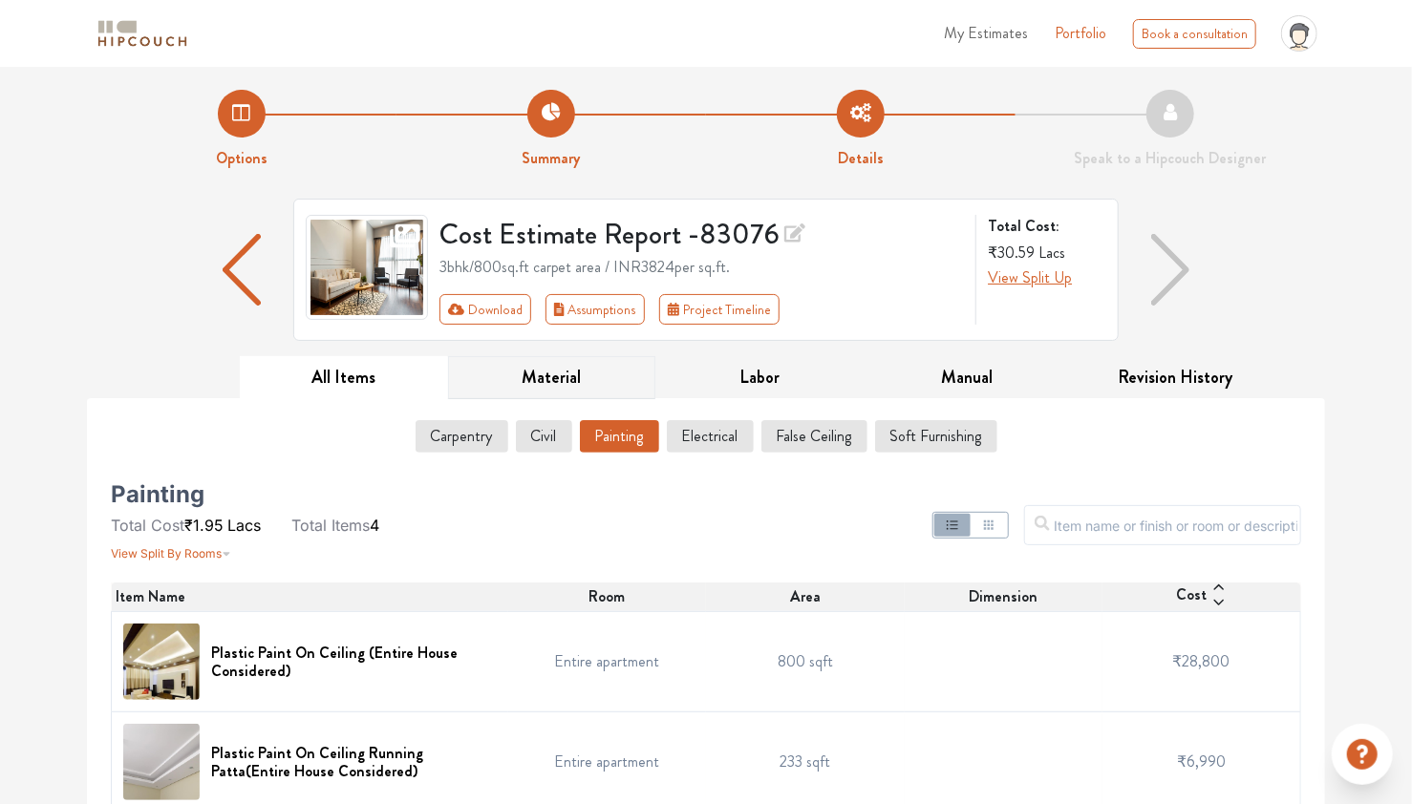
click at [521, 384] on button "Material" at bounding box center [552, 377] width 208 height 43
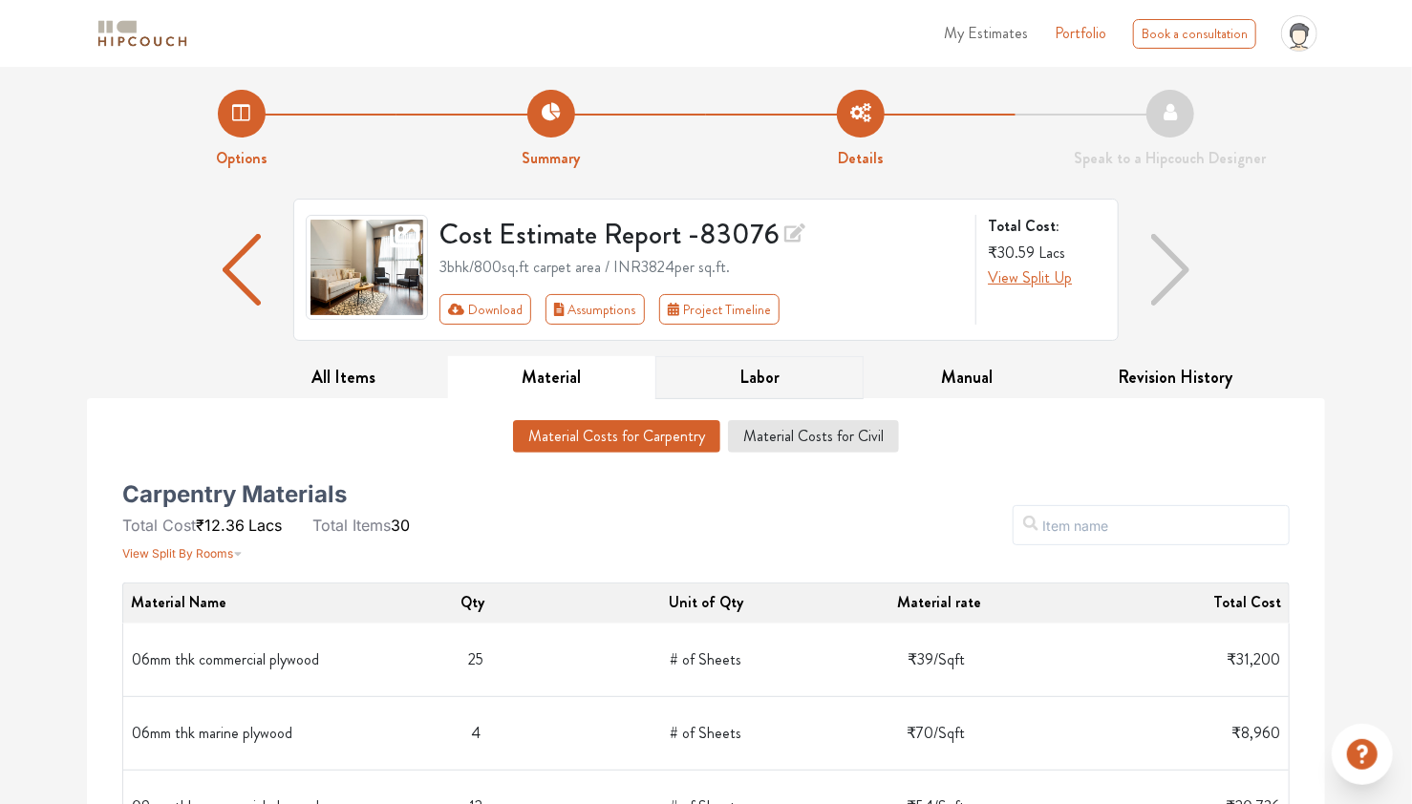
click at [748, 381] on button "Labor" at bounding box center [759, 377] width 208 height 43
